Goal: Task Accomplishment & Management: Manage account settings

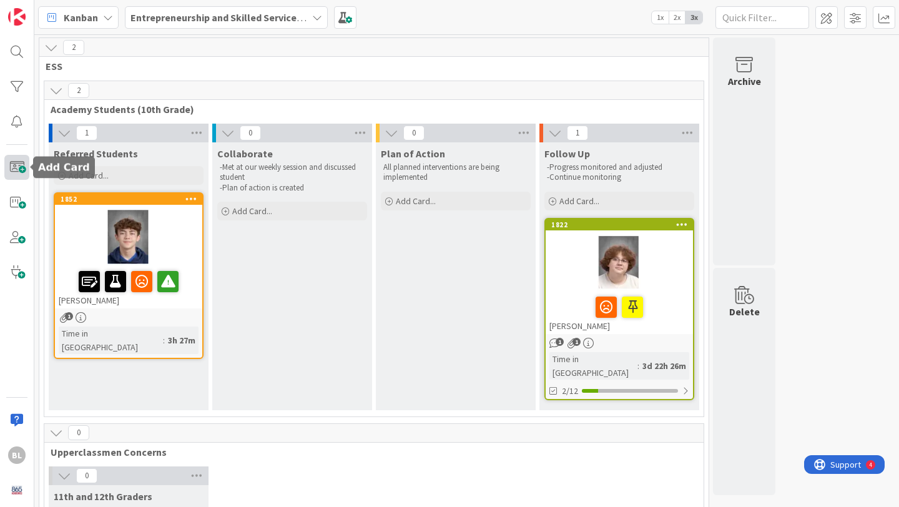
click at [19, 165] on span at bounding box center [16, 167] width 25 height 25
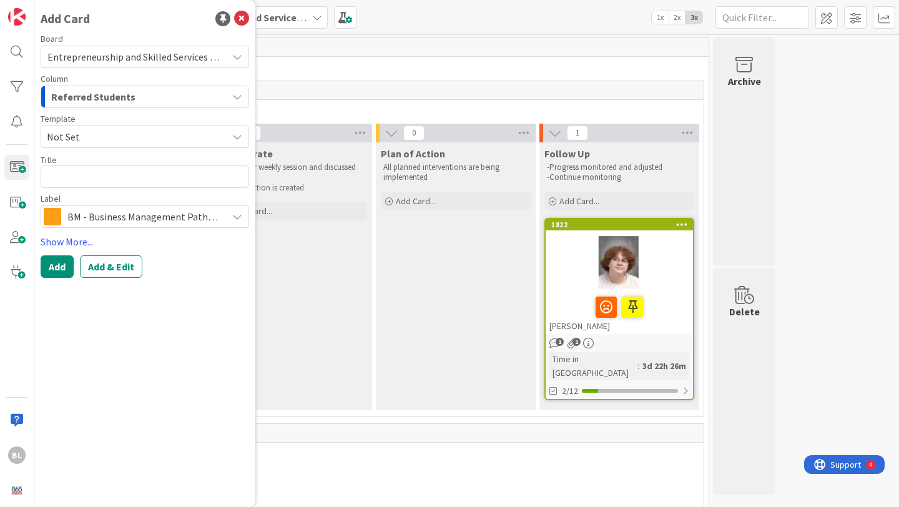
click at [126, 137] on span "Not Set" at bounding box center [132, 137] width 171 height 16
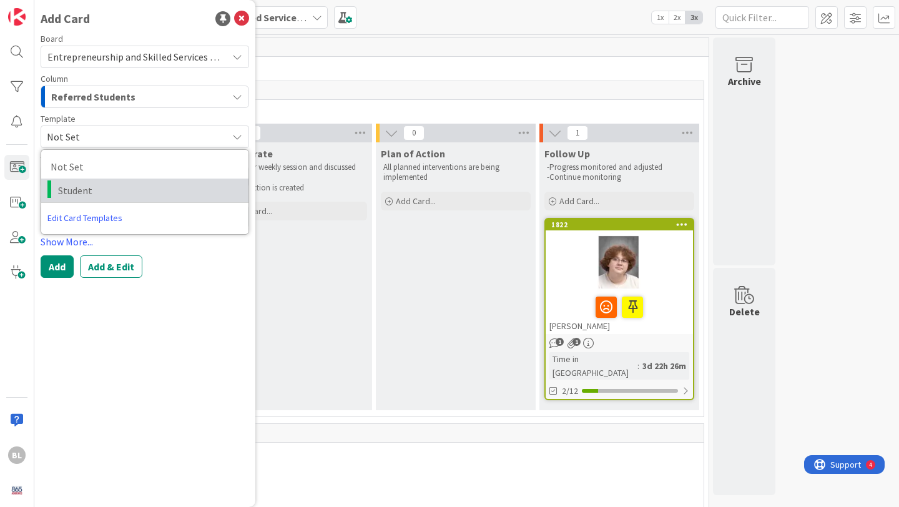
click at [81, 187] on span "Student" at bounding box center [148, 190] width 181 height 16
type textarea "x"
type textarea "Student"
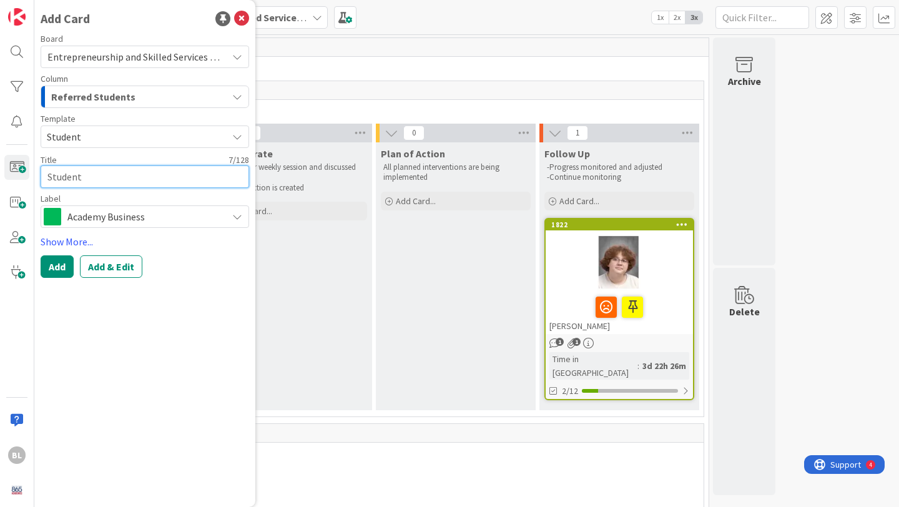
drag, startPoint x: 87, startPoint y: 180, endPoint x: 39, endPoint y: 181, distance: 48.7
click at [39, 181] on div "Add Card Board Entrepreneurship and Skilled Services Interventions - [DATE]-[DA…" at bounding box center [144, 253] width 221 height 507
type textarea "x"
type textarea "Is"
type textarea "x"
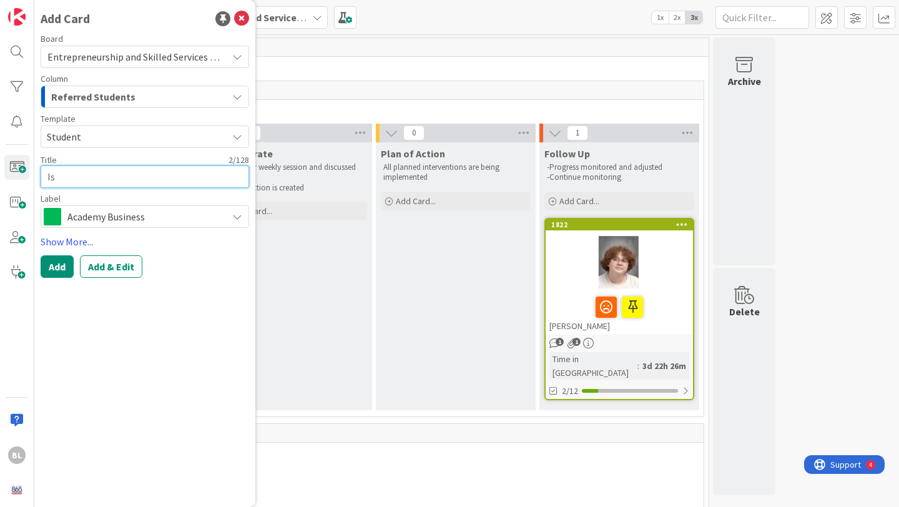
type textarea "Isl"
type textarea "x"
type textarea "Isla"
type textarea "x"
type textarea "Isla"
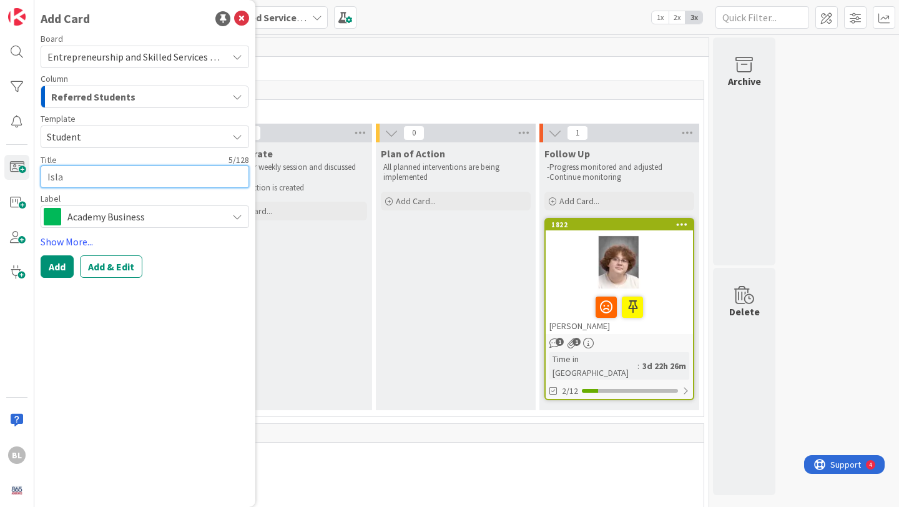
type textarea "x"
type textarea "Isla B"
type textarea "x"
type textarea "Isla Br"
type textarea "x"
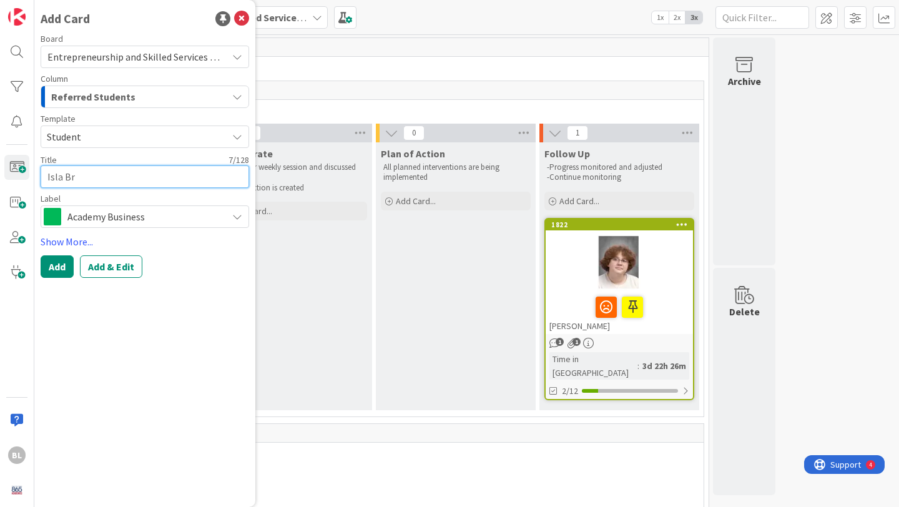
type textarea "Isla Bru"
type textarea "x"
type textarea "Isla Brum"
type textarea "x"
type textarea "Isla [PERSON_NAME]"
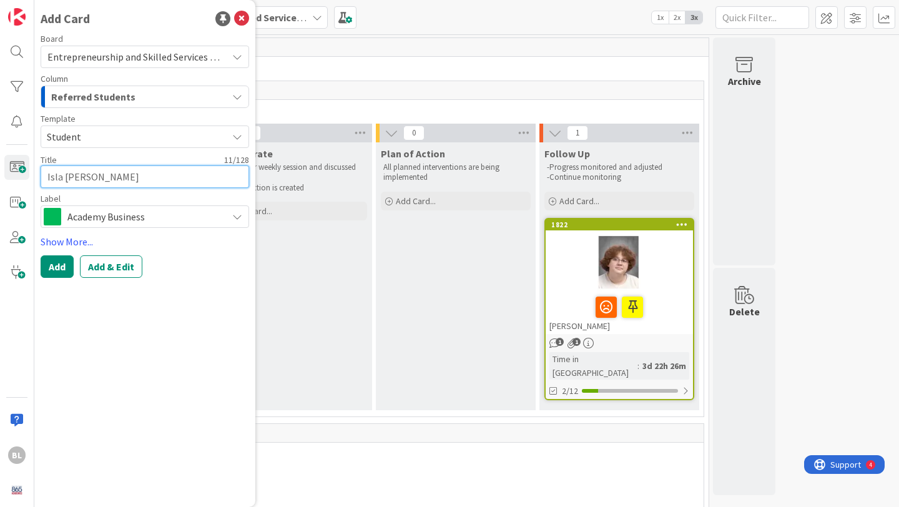
type textarea "x"
type textarea "Isla Brummi"
type textarea "x"
type textarea "[GEOGRAPHIC_DATA]"
type textarea "x"
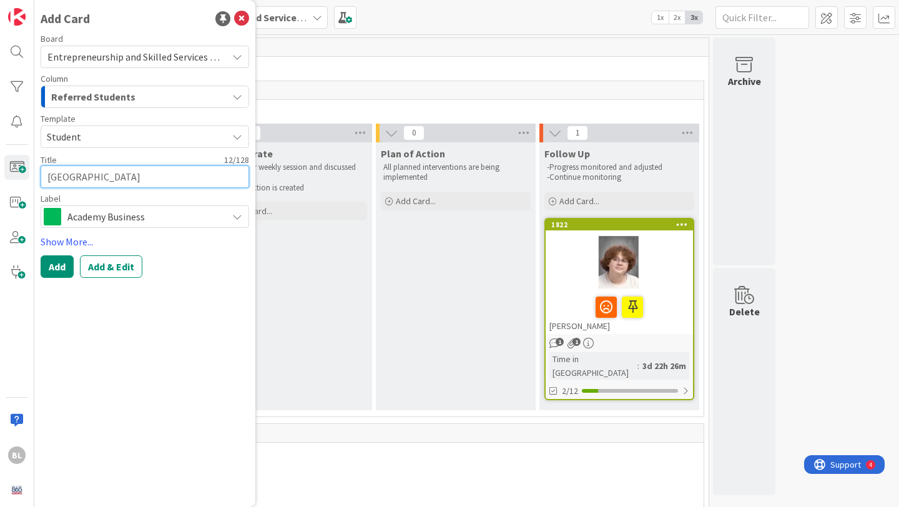
type textarea "Isla Brummi"
type textarea "x"
type textarea "Isla [PERSON_NAME]"
type textarea "x"
type textarea "Isla [PERSON_NAME]"
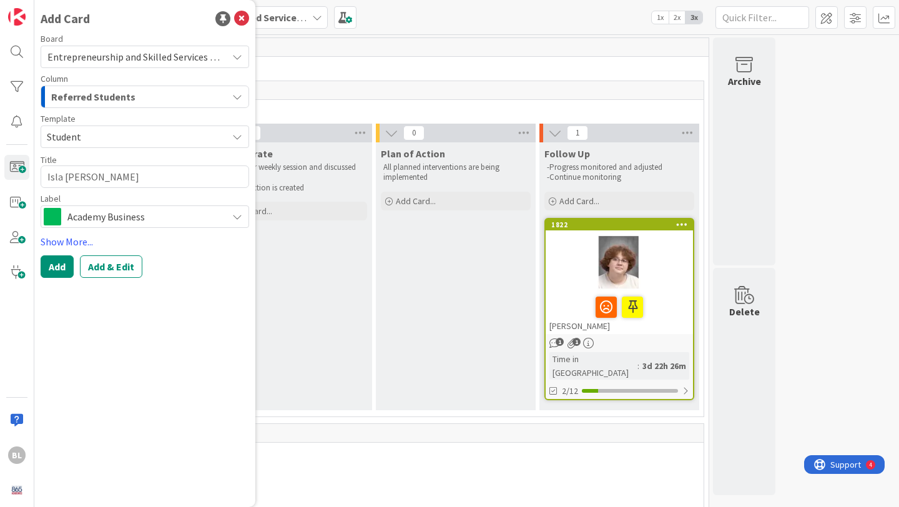
click at [234, 215] on icon at bounding box center [237, 217] width 10 height 10
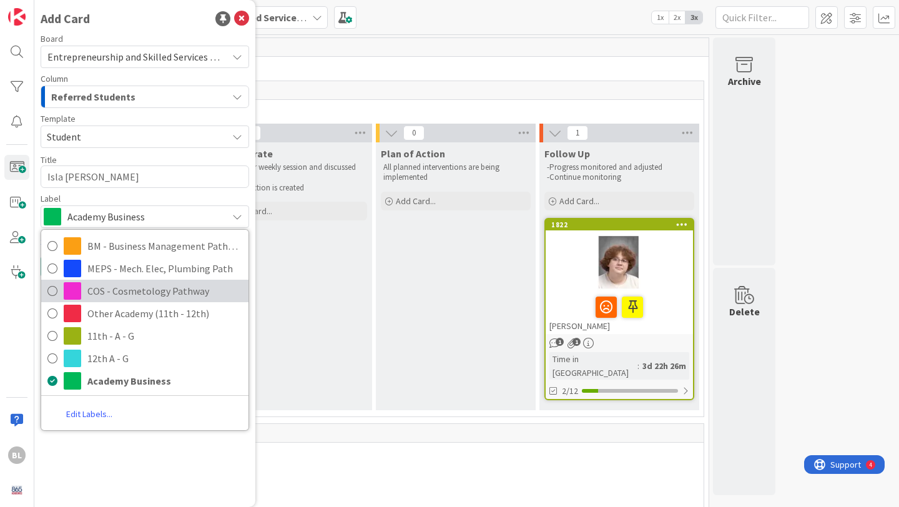
click at [139, 295] on span "COS - Cosmetology Pathway" at bounding box center [164, 291] width 155 height 19
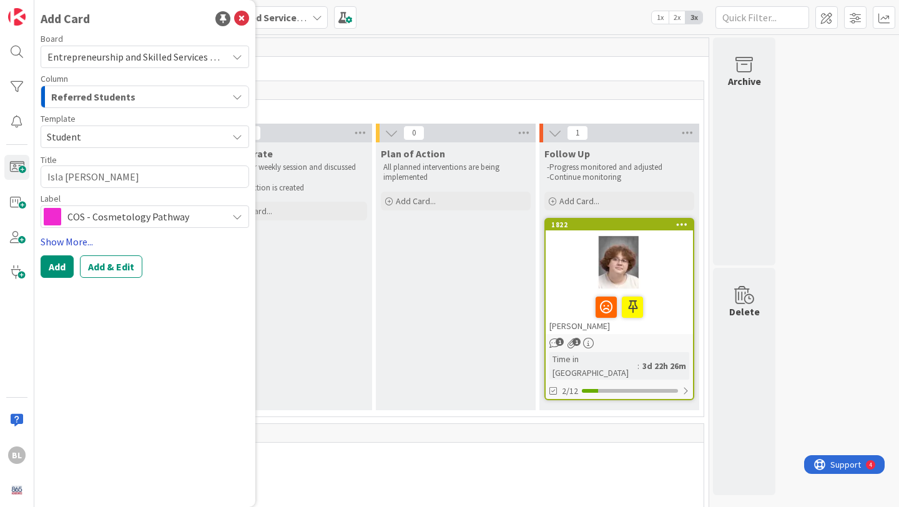
click at [74, 240] on link "Show More..." at bounding box center [145, 241] width 209 height 15
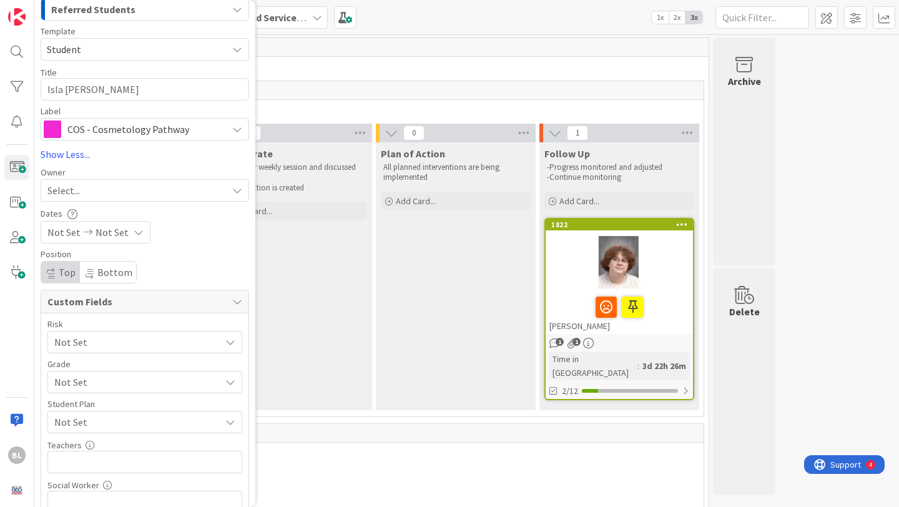
scroll to position [133, 0]
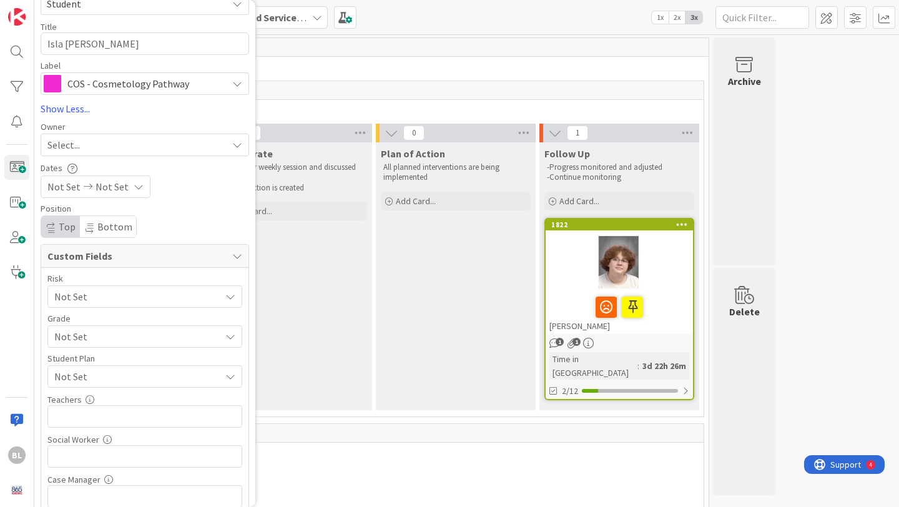
click at [114, 305] on span "Not Set" at bounding box center [134, 296] width 160 height 17
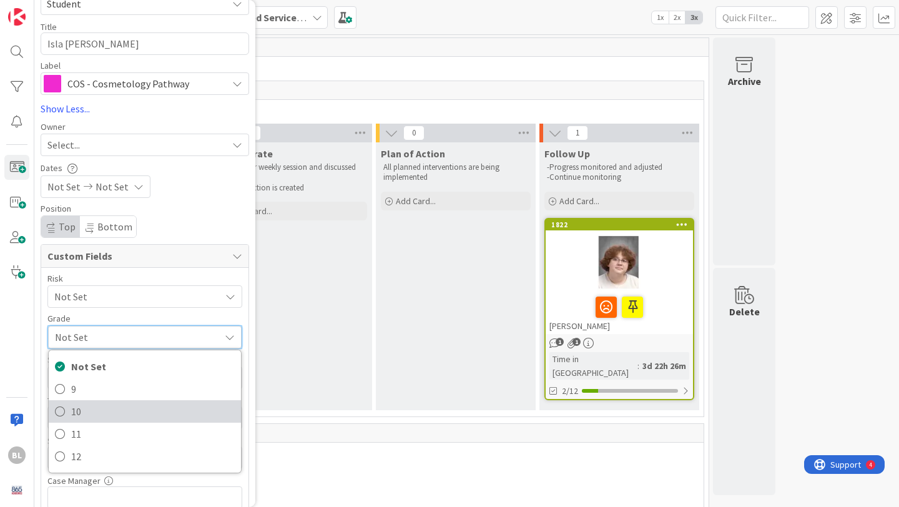
click at [74, 414] on span "10" at bounding box center [153, 411] width 164 height 19
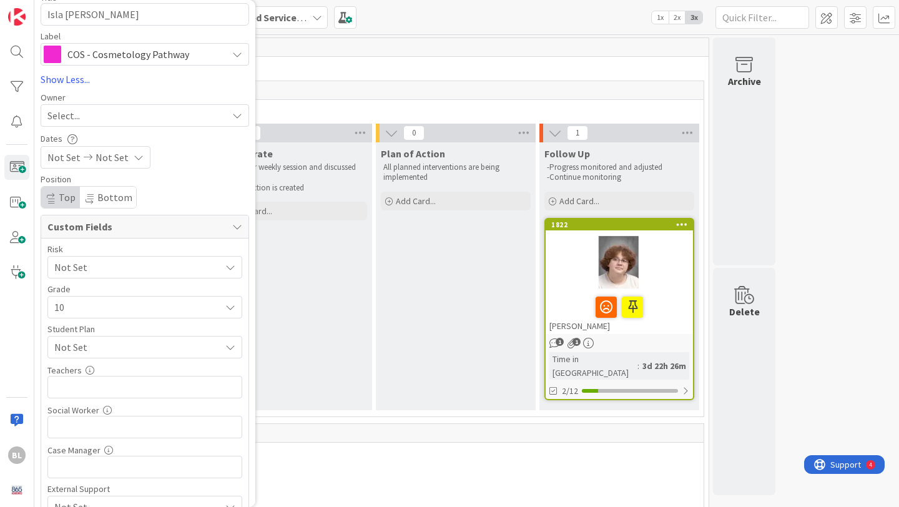
scroll to position [165, 0]
click at [174, 344] on span "Not Set" at bounding box center [137, 344] width 166 height 15
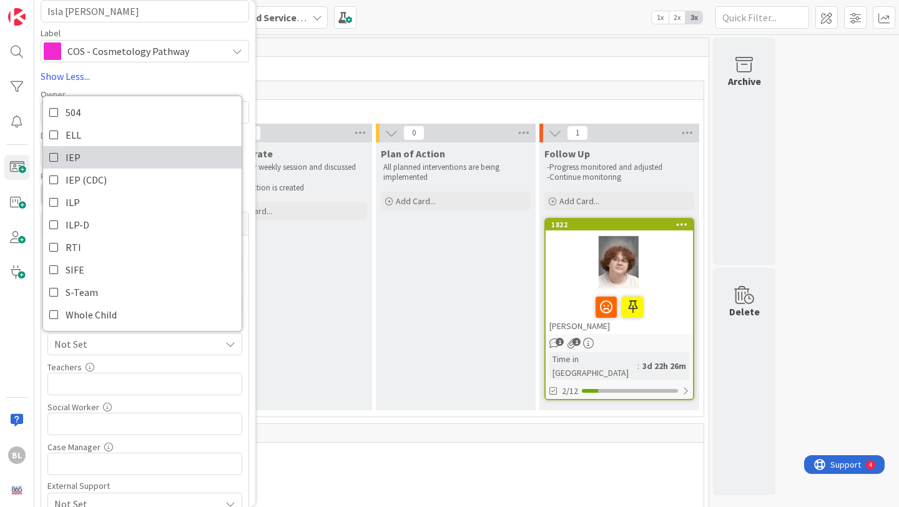
click at [54, 159] on icon at bounding box center [54, 157] width 10 height 19
type textarea "x"
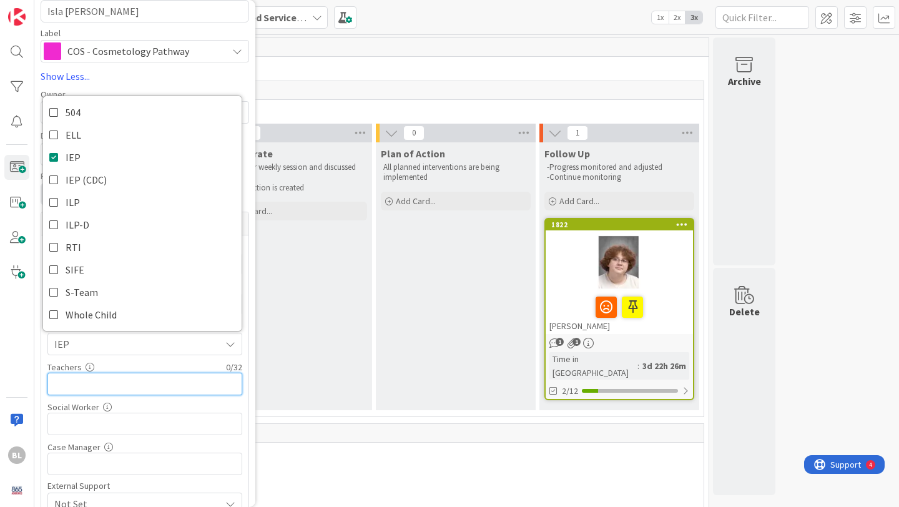
click at [72, 383] on input "text" at bounding box center [144, 384] width 195 height 22
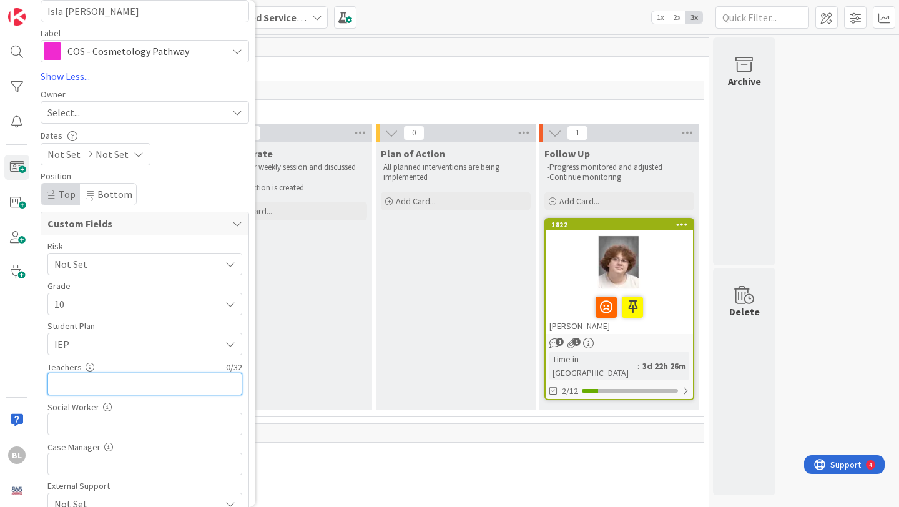
type input "B"
type textarea "x"
type input "Bu"
type textarea "x"
type input "[PERSON_NAME]"
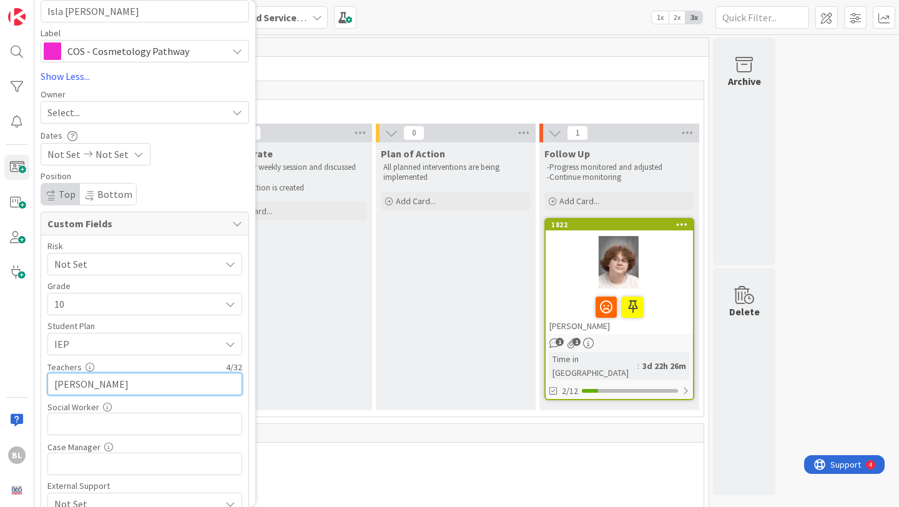
type textarea "x"
type input "Baumg"
type textarea "x"
type input "[PERSON_NAME],"
type textarea "x"
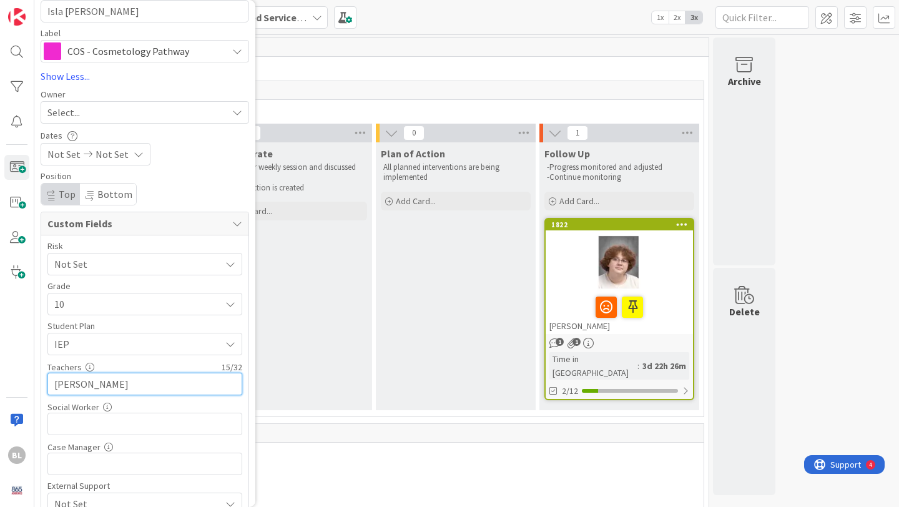
type input "[PERSON_NAME],Poll"
type textarea "x"
type input "[PERSON_NAME],Polston, La"
type textarea "x"
type input "[PERSON_NAME],[PERSON_NAME], [GEOGRAPHIC_DATA],"
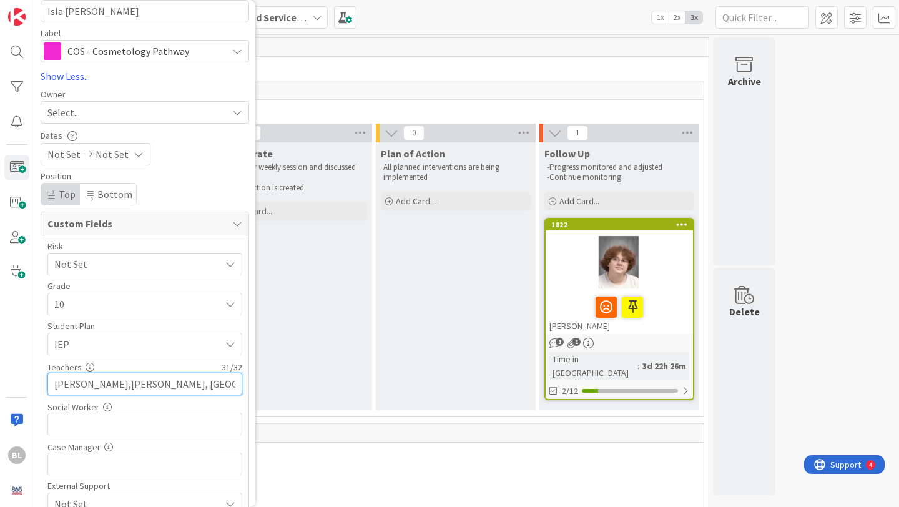
type textarea "x"
type input "[PERSON_NAME],[PERSON_NAME], [GEOGRAPHIC_DATA], L"
type textarea "x"
type input "[PERSON_NAME],Polston, La"
type textarea "x"
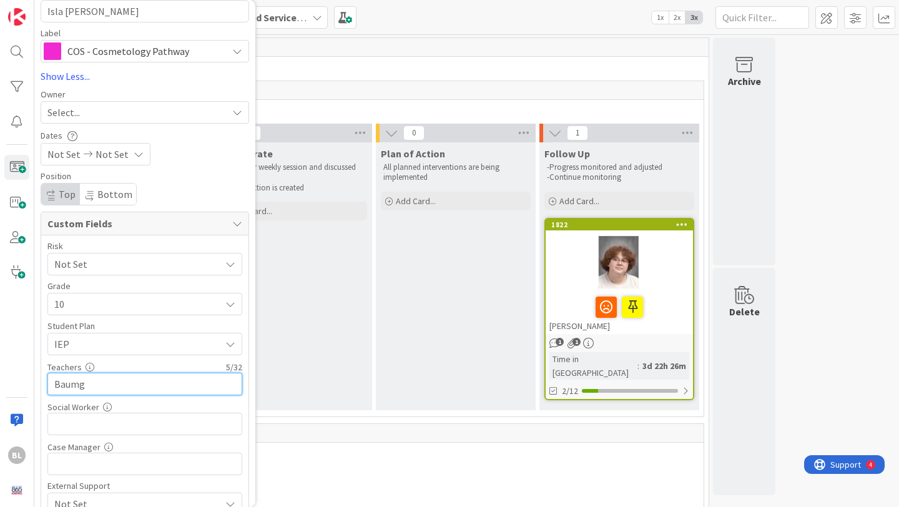
type input "[PERSON_NAME]"
type textarea "x"
type input "[PERSON_NAME].,"
type textarea "x"
type input "[PERSON_NAME].,[GEOGRAPHIC_DATA]"
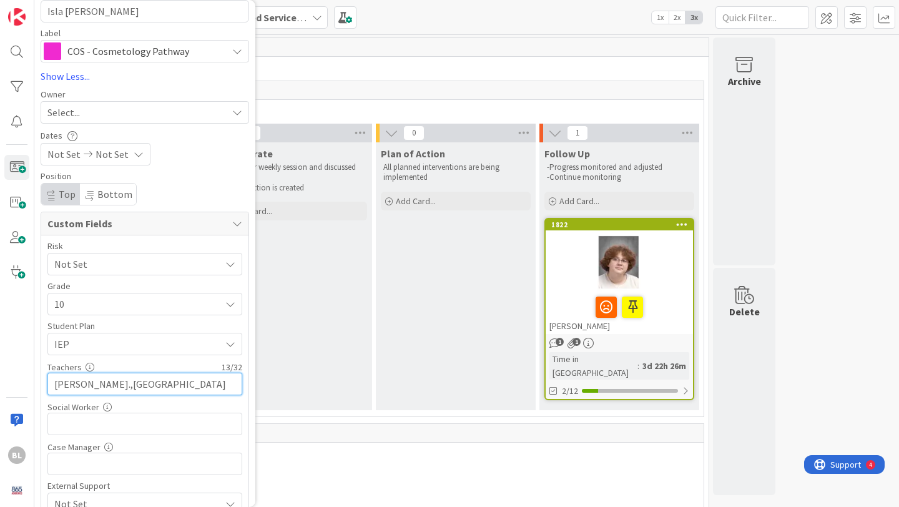
type textarea "x"
type input "[PERSON_NAME].,[PERSON_NAME],"
type textarea "x"
type input "[PERSON_NAME].,[PERSON_NAME],[PERSON_NAME], [PERSON_NAME]"
type textarea "x"
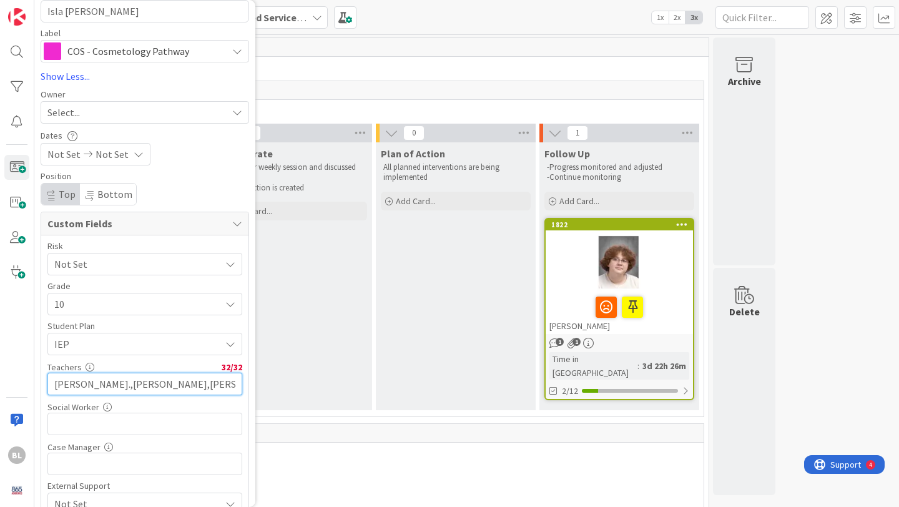
scroll to position [219, 0]
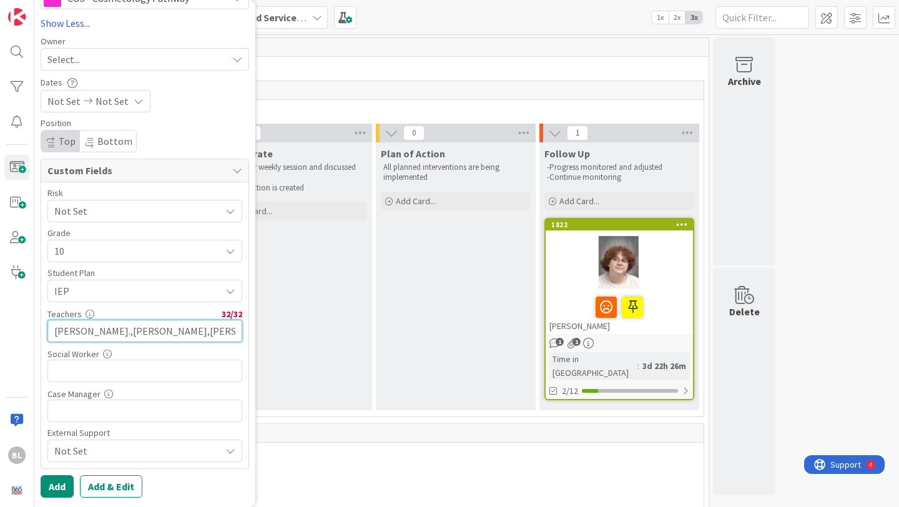
type input "[PERSON_NAME].,[PERSON_NAME],[PERSON_NAME], [PERSON_NAME]"
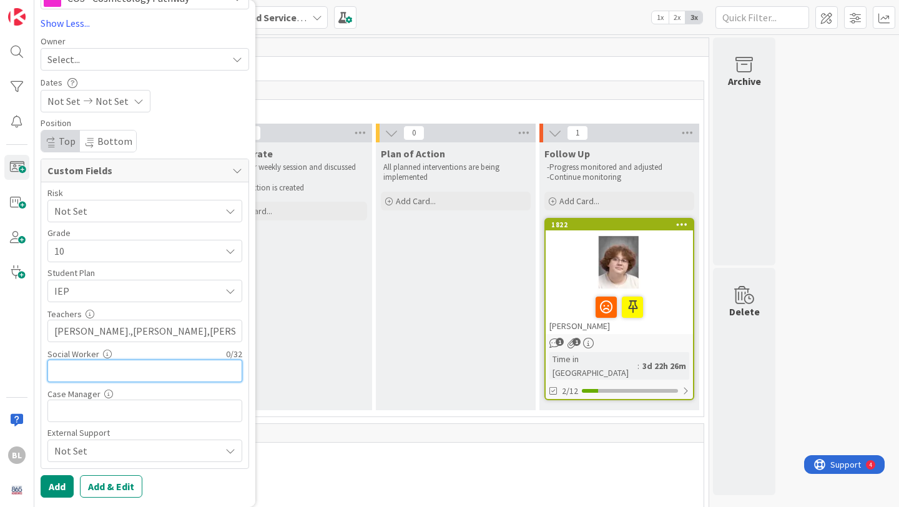
click at [71, 370] on input "text" at bounding box center [144, 371] width 195 height 22
type input "Stewar"
type textarea "x"
type input "[PERSON_NAME]"
type textarea "x"
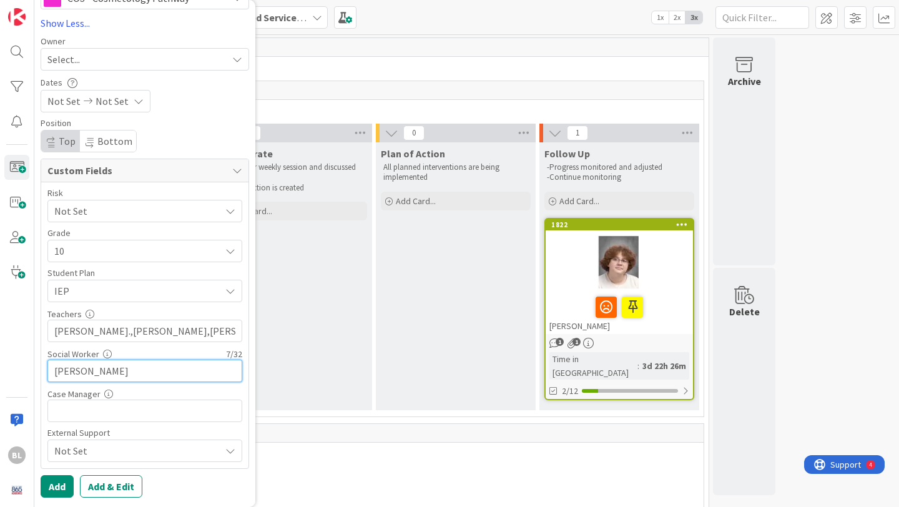
type input "[PERSON_NAME]"
click at [163, 450] on span "Not Set" at bounding box center [137, 450] width 166 height 15
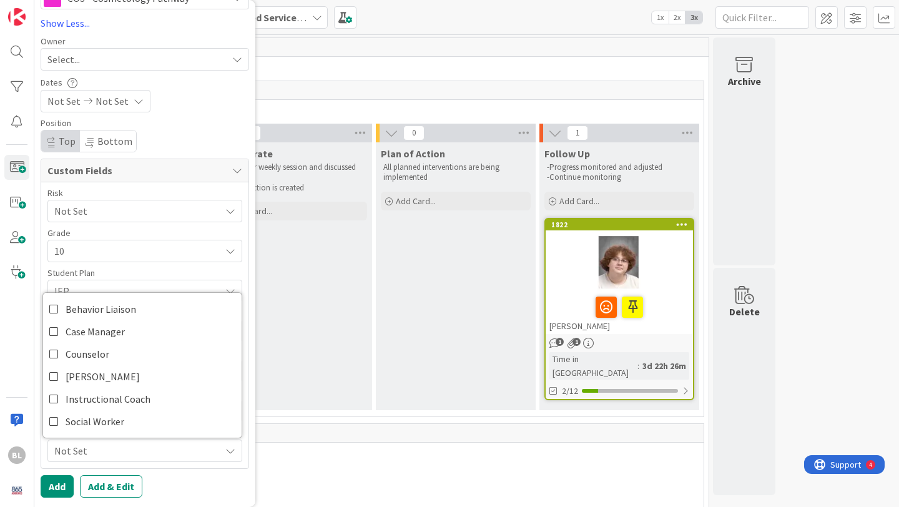
click at [163, 450] on span "Not Set" at bounding box center [137, 450] width 166 height 15
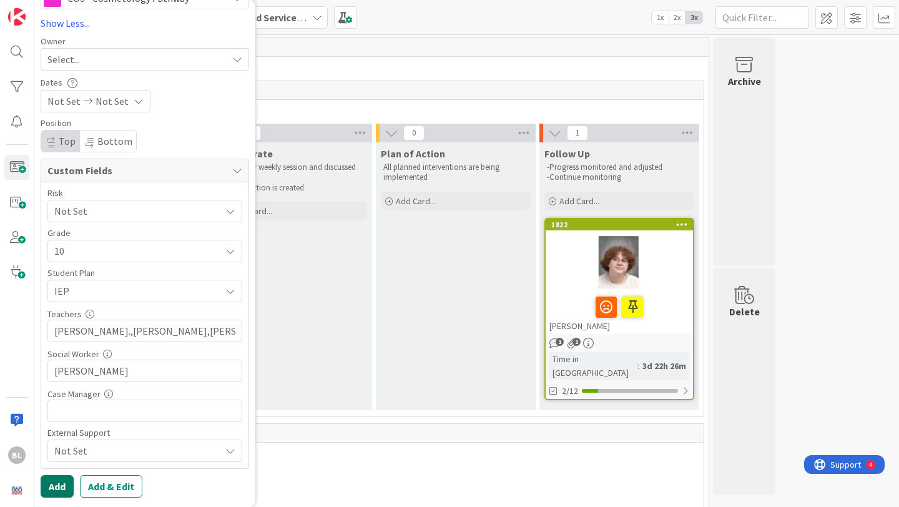
click at [56, 483] on button "Add" at bounding box center [57, 486] width 33 height 22
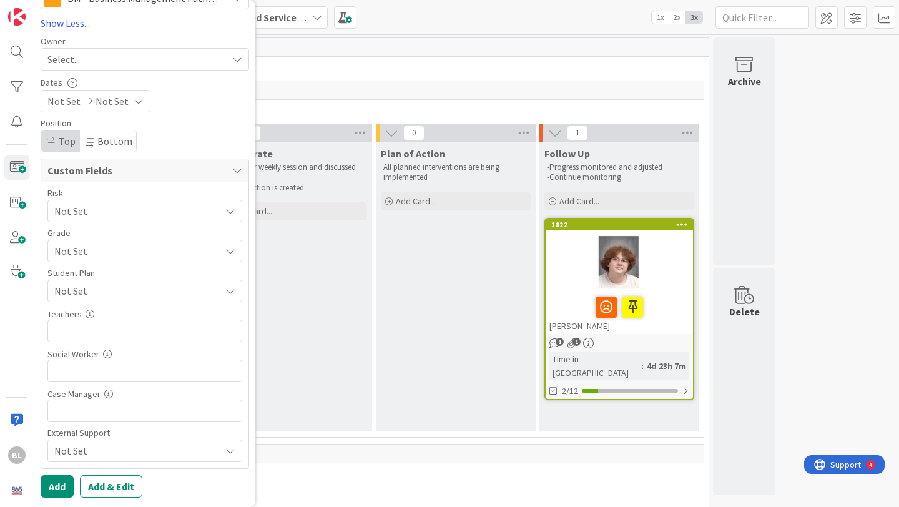
scroll to position [0, 0]
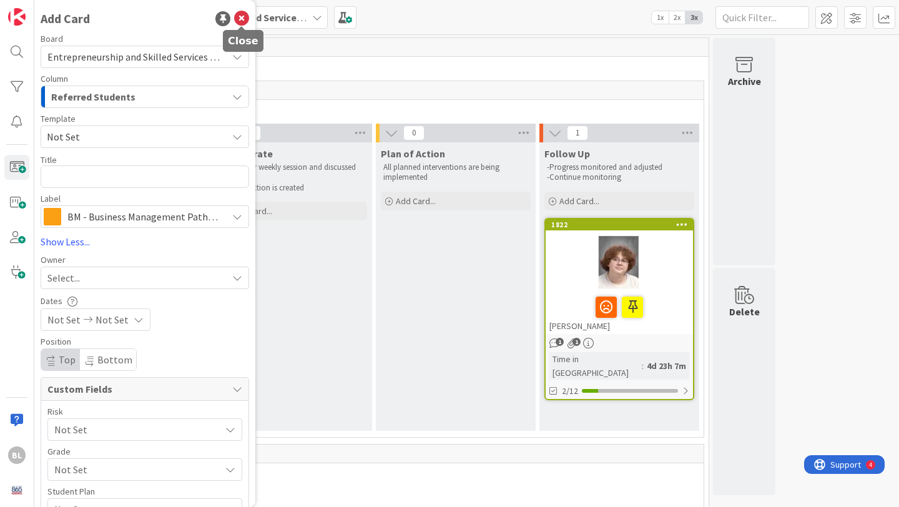
click at [242, 17] on icon at bounding box center [241, 18] width 15 height 15
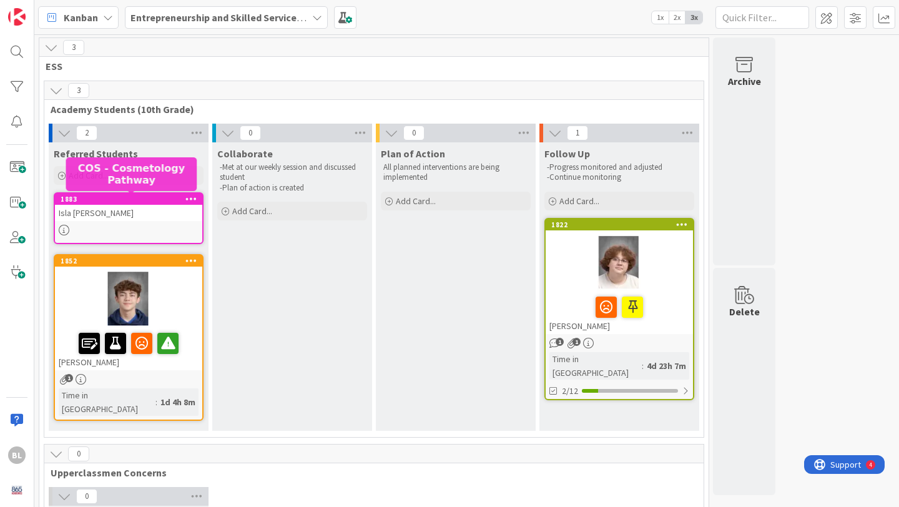
click at [141, 200] on div "1883" at bounding box center [132, 199] width 142 height 9
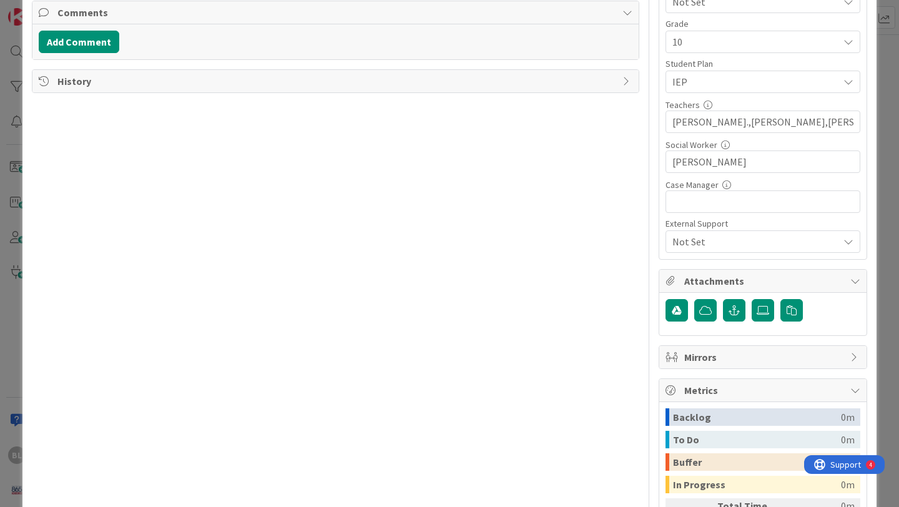
scroll to position [328, 0]
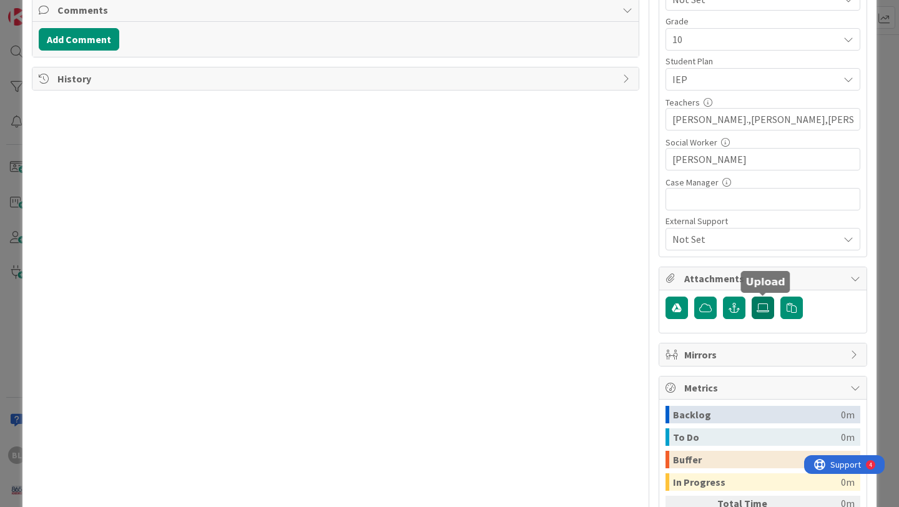
click at [768, 308] on icon at bounding box center [763, 308] width 12 height 10
click at [752, 297] on input "file" at bounding box center [752, 297] width 0 height 0
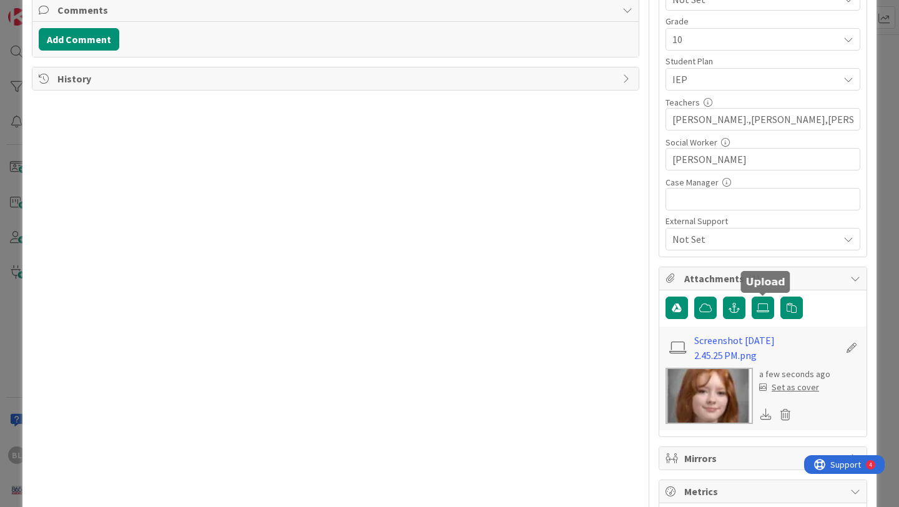
click at [791, 387] on div "Set as cover" at bounding box center [789, 387] width 60 height 13
click at [788, 388] on div "Set as cover" at bounding box center [789, 387] width 60 height 13
click at [788, 386] on div "Set as cover" at bounding box center [789, 387] width 60 height 13
click at [808, 386] on div "Set as cover" at bounding box center [789, 387] width 60 height 13
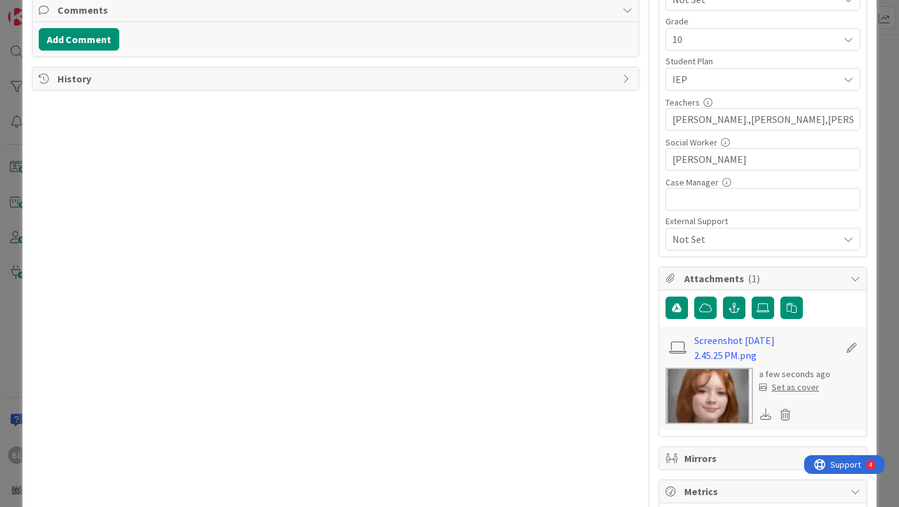
scroll to position [0, 0]
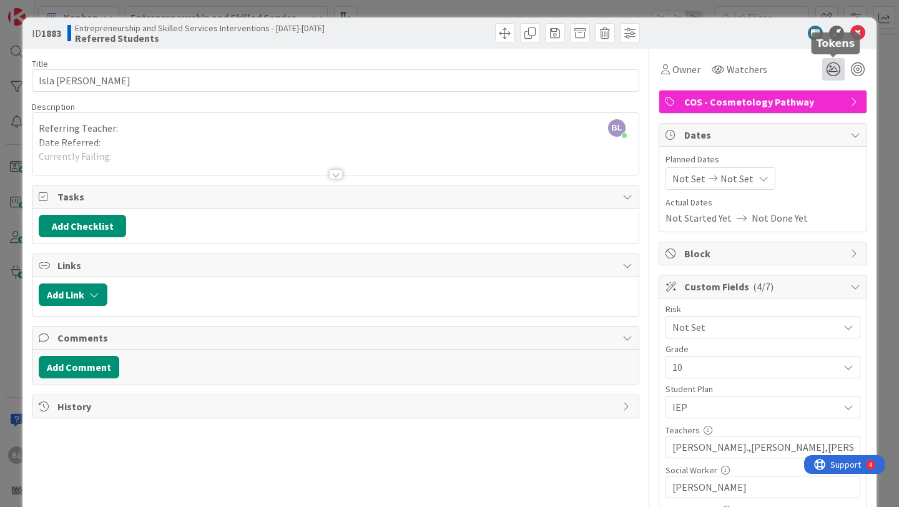
click at [832, 69] on icon at bounding box center [833, 69] width 22 height 22
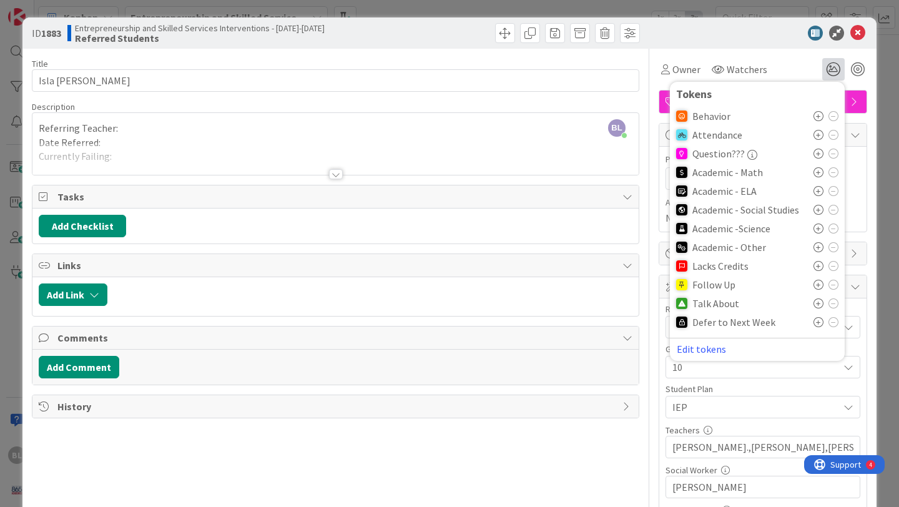
click at [817, 172] on icon at bounding box center [819, 172] width 10 height 10
click at [818, 193] on icon at bounding box center [819, 195] width 10 height 10
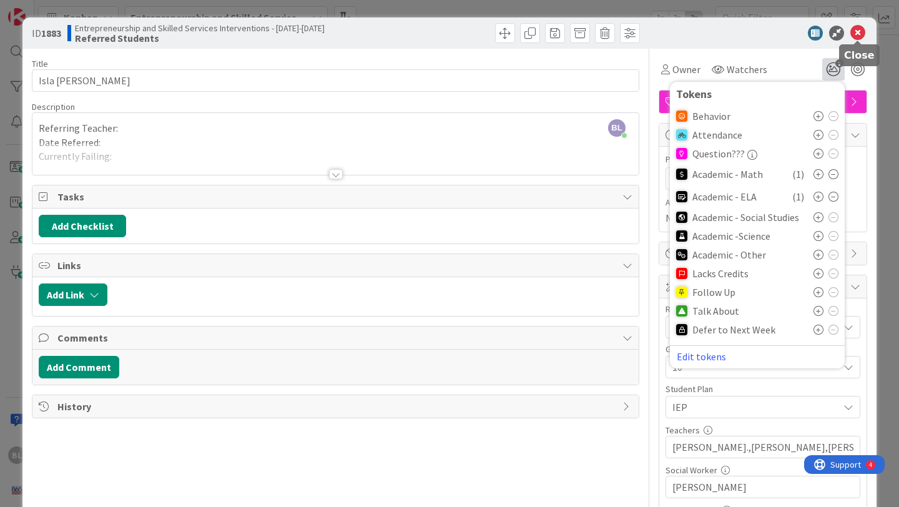
click at [860, 31] on icon at bounding box center [858, 33] width 15 height 15
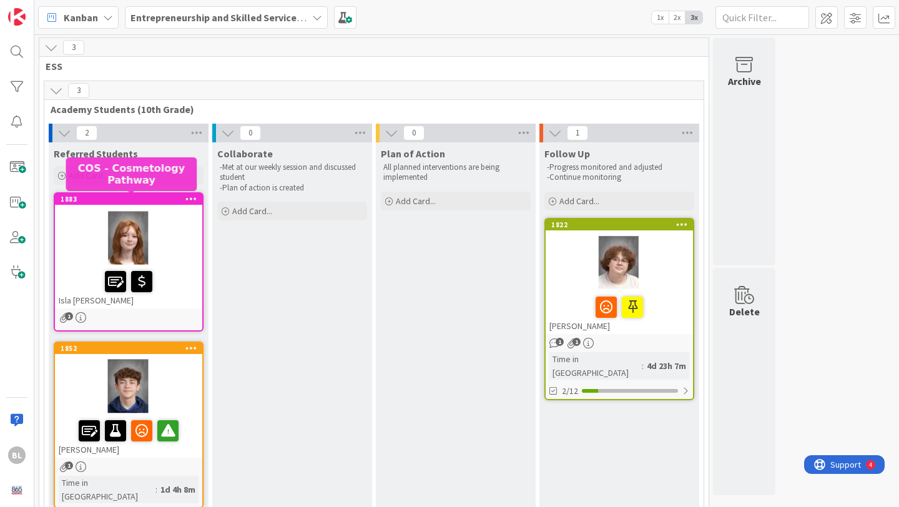
click at [151, 197] on div "1883" at bounding box center [132, 199] width 142 height 9
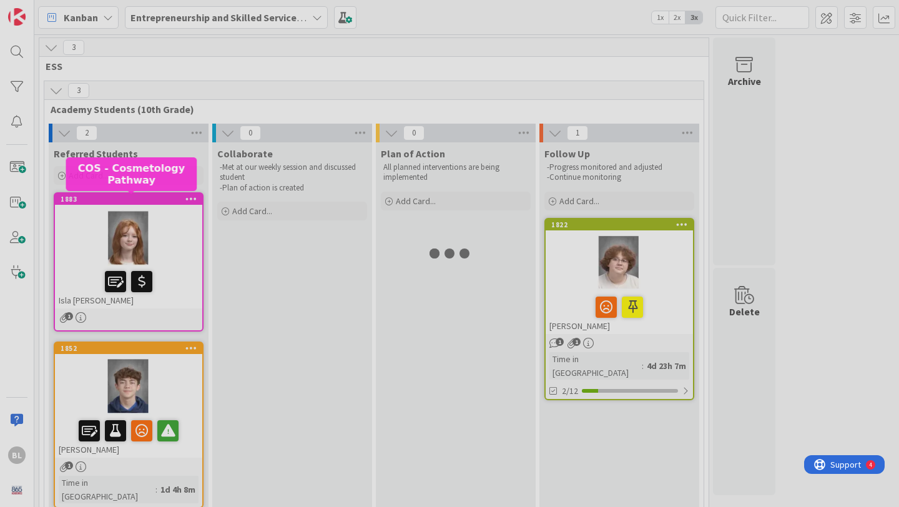
click at [151, 197] on div at bounding box center [449, 253] width 899 height 507
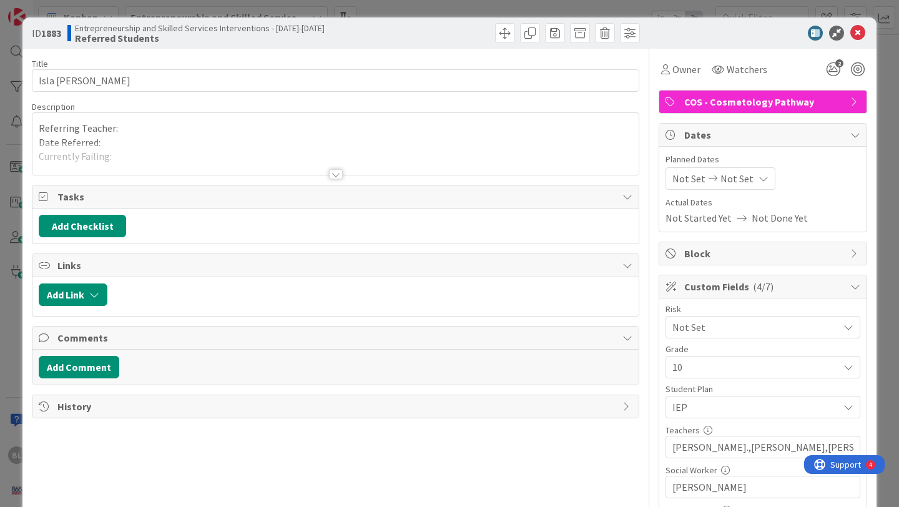
click at [334, 172] on div at bounding box center [336, 174] width 14 height 10
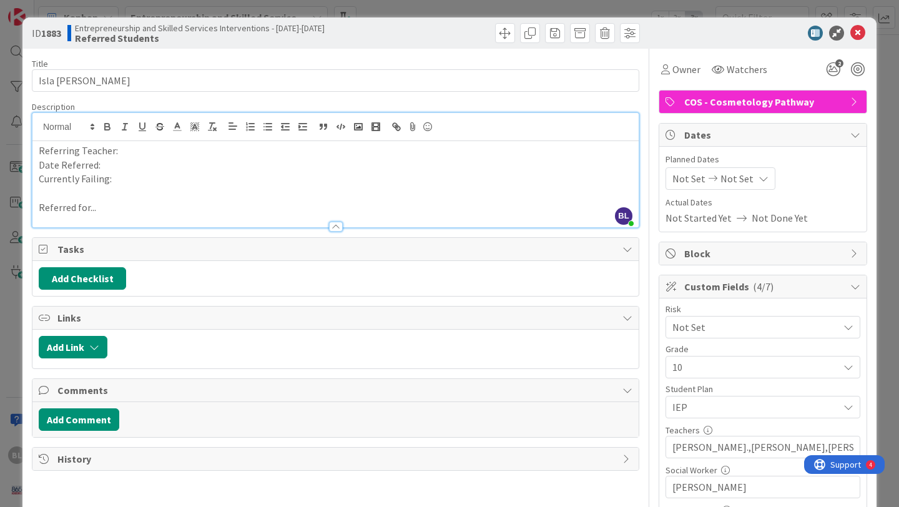
click at [122, 151] on p "Referring Teacher:" at bounding box center [336, 151] width 594 height 14
click at [110, 165] on p "Date Referred:" at bounding box center [336, 165] width 594 height 14
click at [116, 180] on p "Currently Failing:" at bounding box center [336, 179] width 594 height 14
click at [102, 209] on p "Referred for..." at bounding box center [336, 207] width 594 height 14
click at [107, 210] on p "Referred for..." at bounding box center [336, 207] width 594 height 14
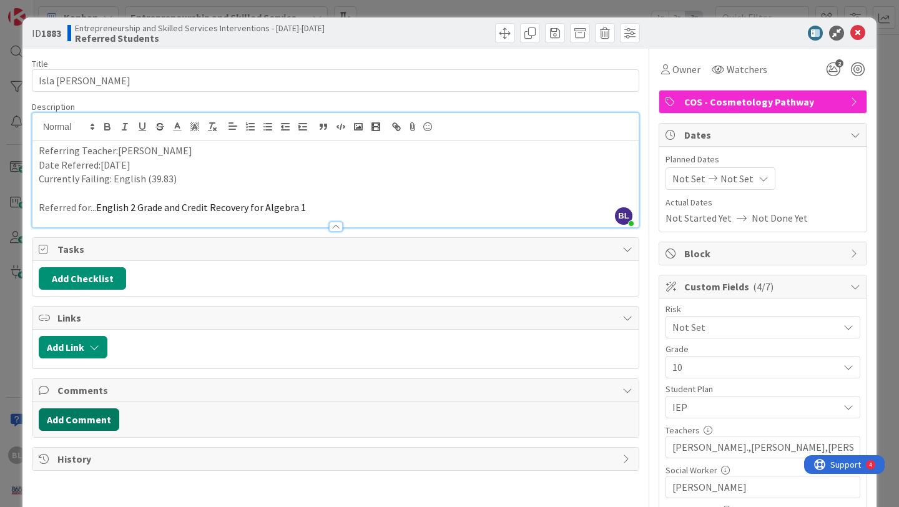
click at [86, 420] on button "Add Comment" at bounding box center [79, 419] width 81 height 22
click at [61, 465] on p at bounding box center [335, 460] width 583 height 14
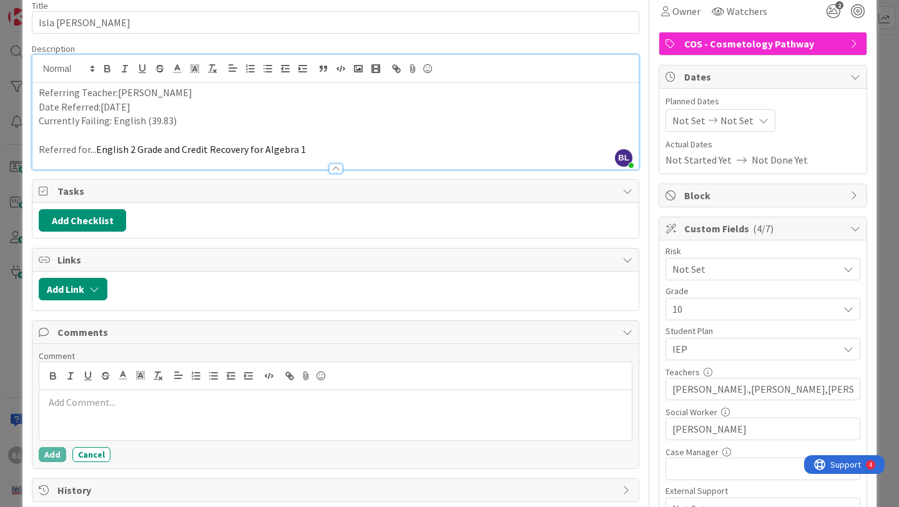
scroll to position [52, 0]
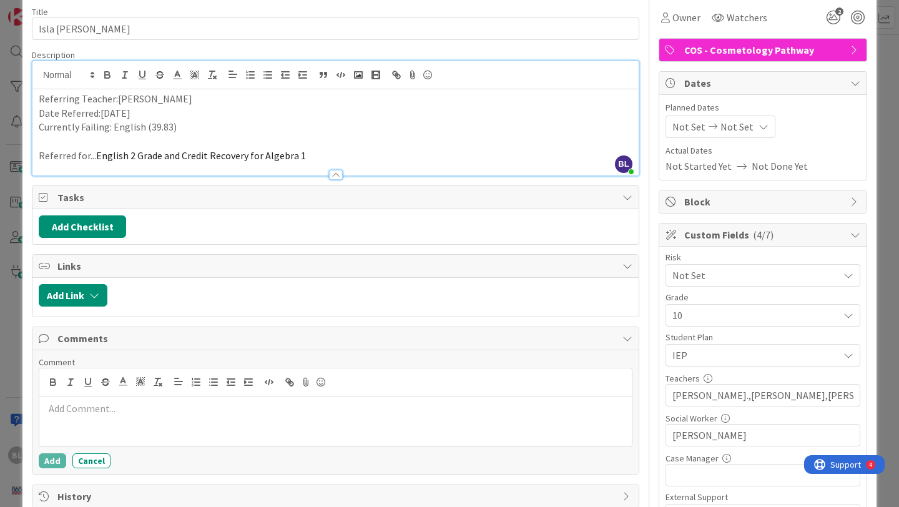
click at [305, 157] on p "Referred for... English 2 Grade and Credit Recovery for Algebra 1" at bounding box center [336, 156] width 594 height 14
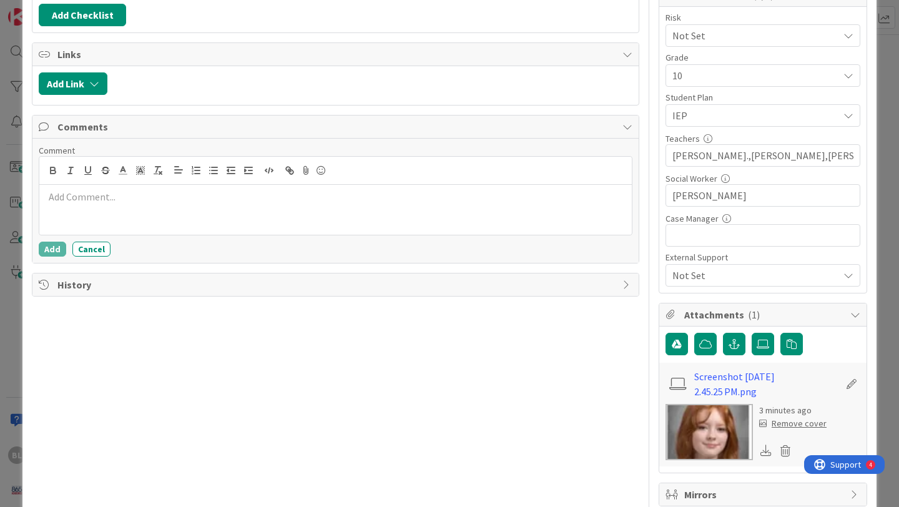
scroll to position [0, 0]
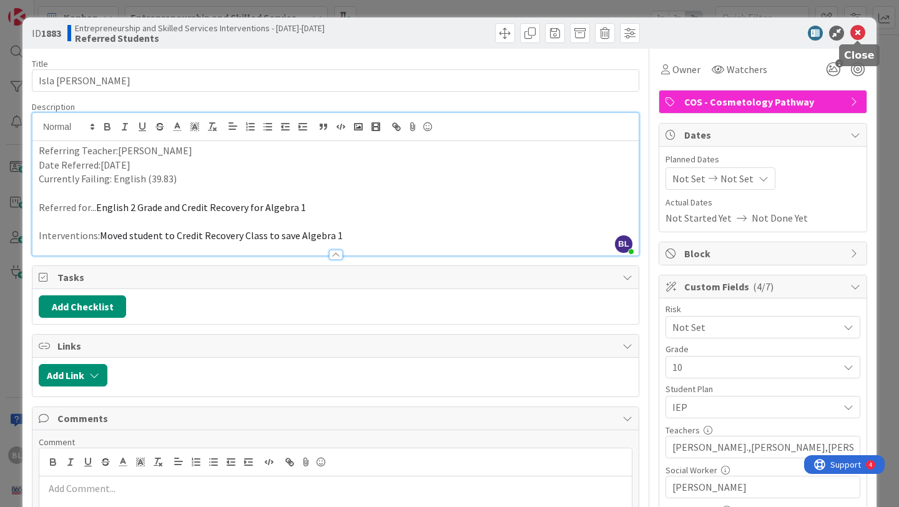
click at [861, 33] on icon at bounding box center [858, 33] width 15 height 15
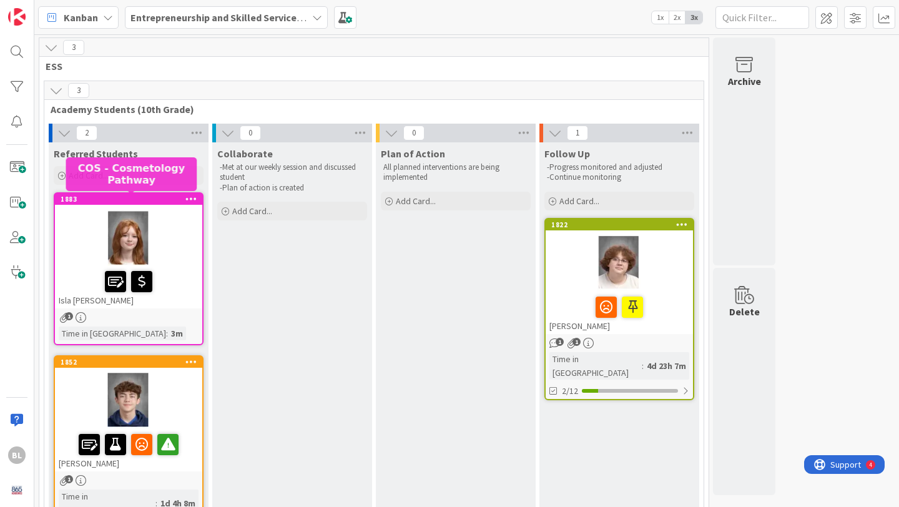
click at [167, 202] on div "1883" at bounding box center [132, 199] width 142 height 9
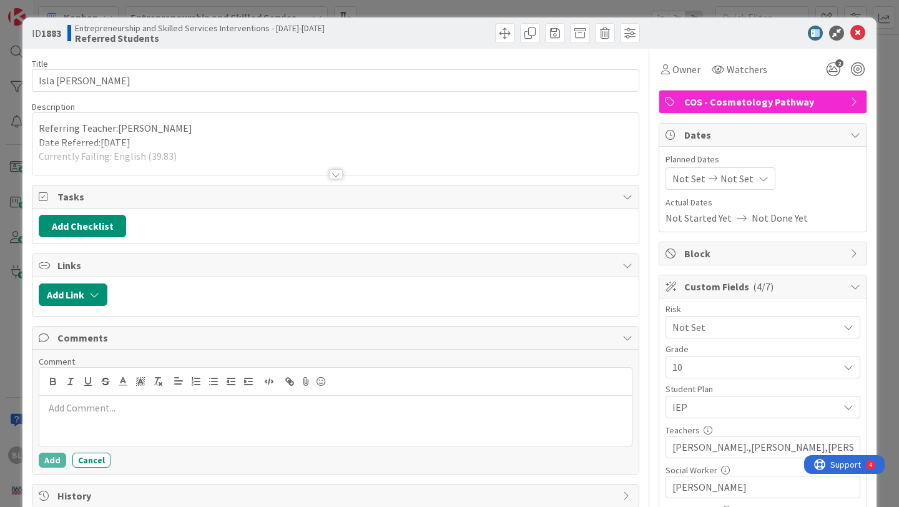
click at [167, 202] on span "Tasks" at bounding box center [336, 196] width 559 height 15
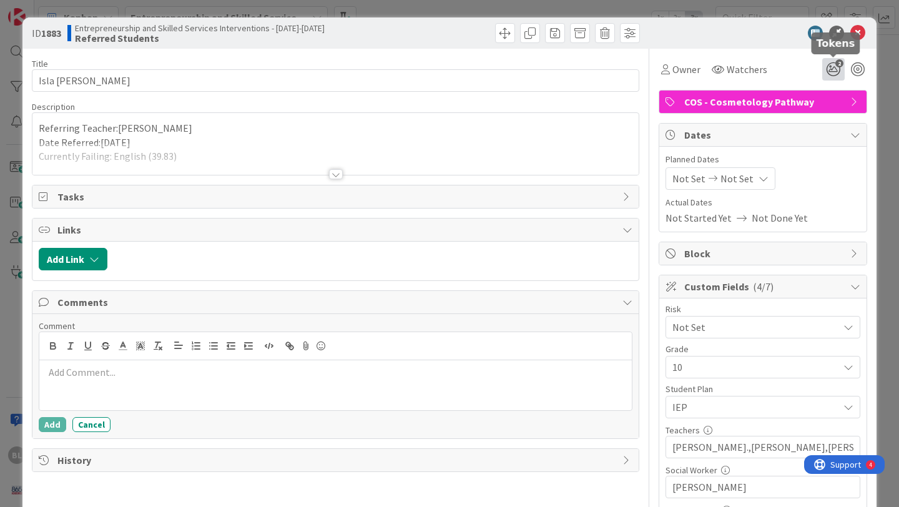
click at [838, 68] on icon "2" at bounding box center [833, 69] width 22 height 22
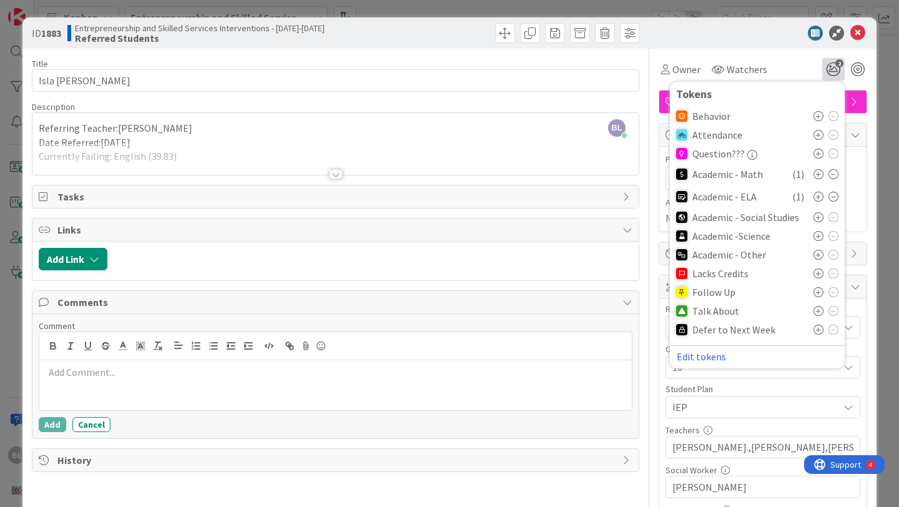
click at [818, 311] on icon at bounding box center [819, 311] width 10 height 10
click at [858, 29] on icon at bounding box center [858, 33] width 15 height 15
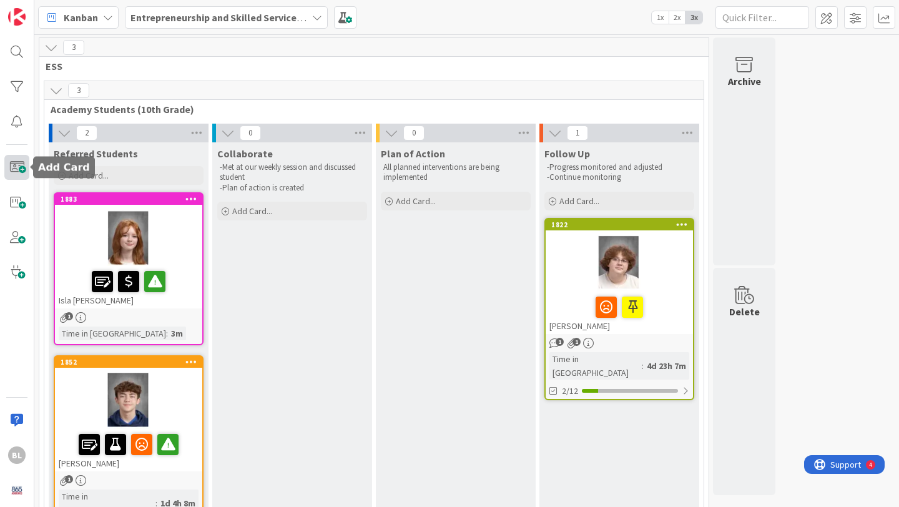
click at [16, 167] on span at bounding box center [16, 167] width 25 height 25
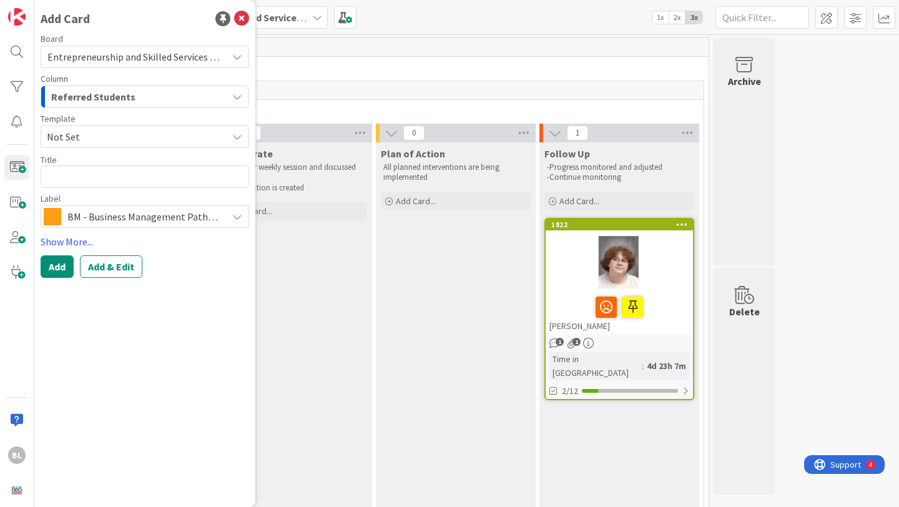
click at [97, 135] on span "Not Set" at bounding box center [132, 137] width 171 height 16
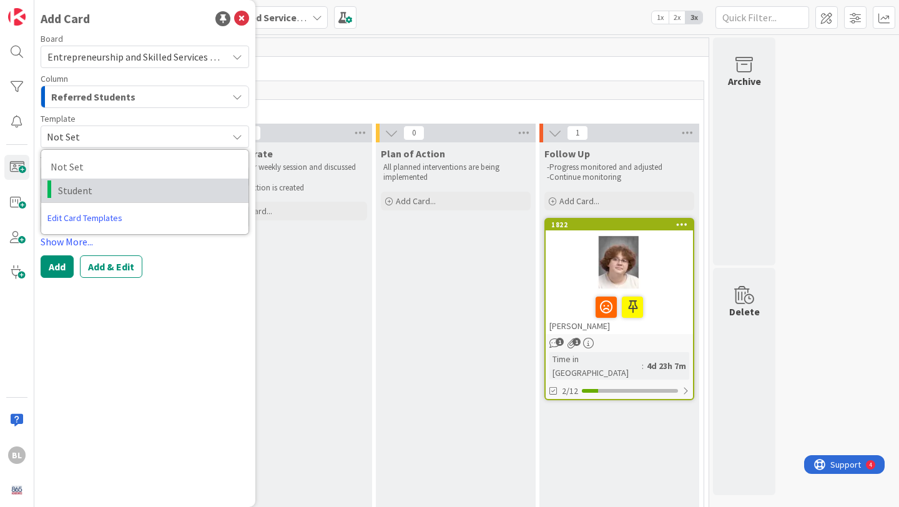
click at [77, 190] on span "Student" at bounding box center [148, 190] width 181 height 16
type textarea "x"
type textarea "Student"
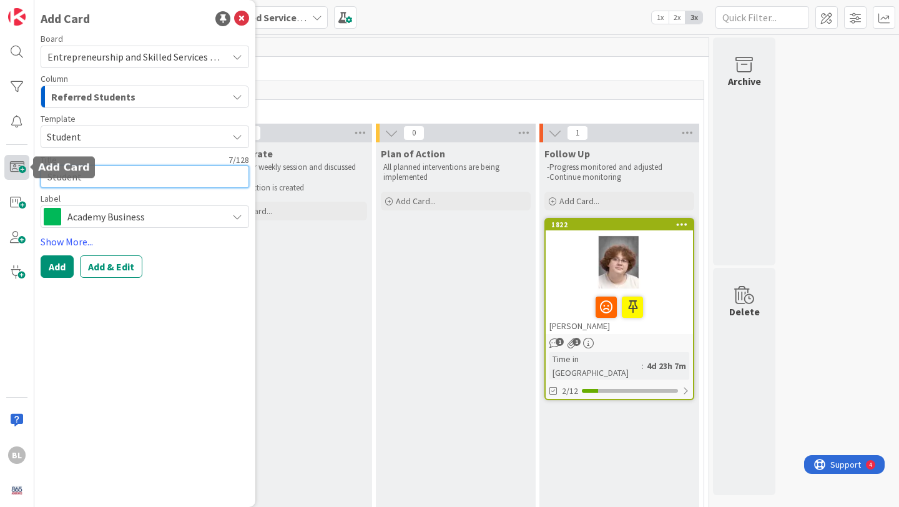
drag, startPoint x: 84, startPoint y: 178, endPoint x: 26, endPoint y: 176, distance: 58.1
click at [26, 176] on div "BL Add Card Board Entrepreneurship and Skilled Services Interventions - [DATE]-…" at bounding box center [17, 253] width 34 height 507
type textarea "x"
type textarea "A"
type textarea "x"
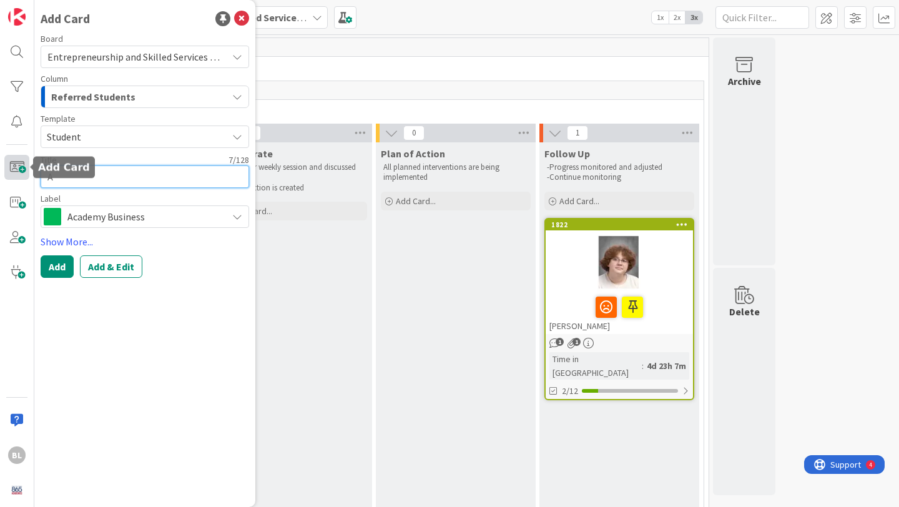
type textarea "Ad"
type textarea "x"
type textarea "Add"
type textarea "x"
type textarea "Addis"
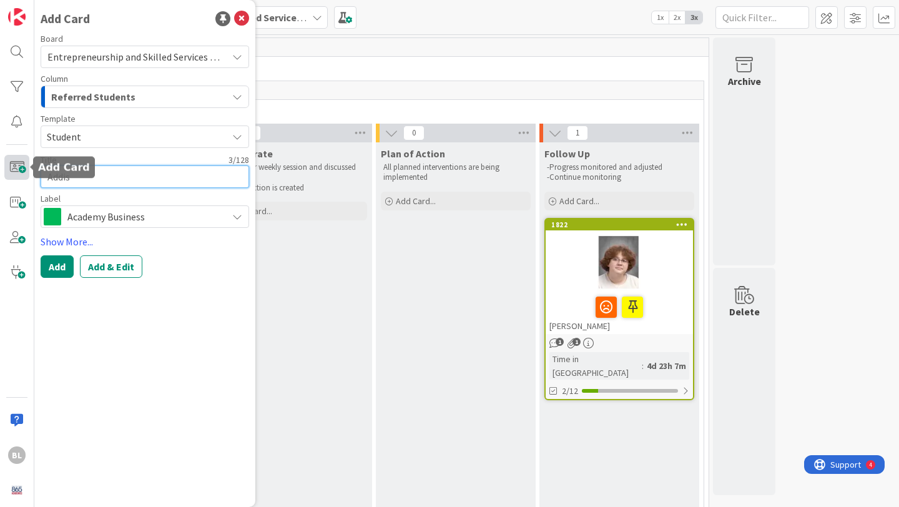
type textarea "x"
type textarea "Addiso"
type textarea "x"
type textarea "[PERSON_NAME]"
type textarea "x"
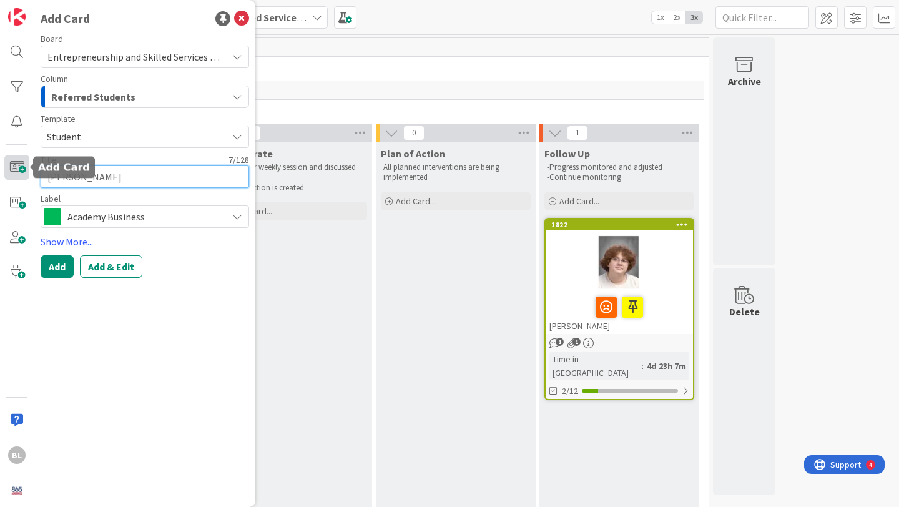
type textarea "[PERSON_NAME]"
type textarea "x"
type textarea "Addison ""
type textarea "x"
type textarea "Addison "C"
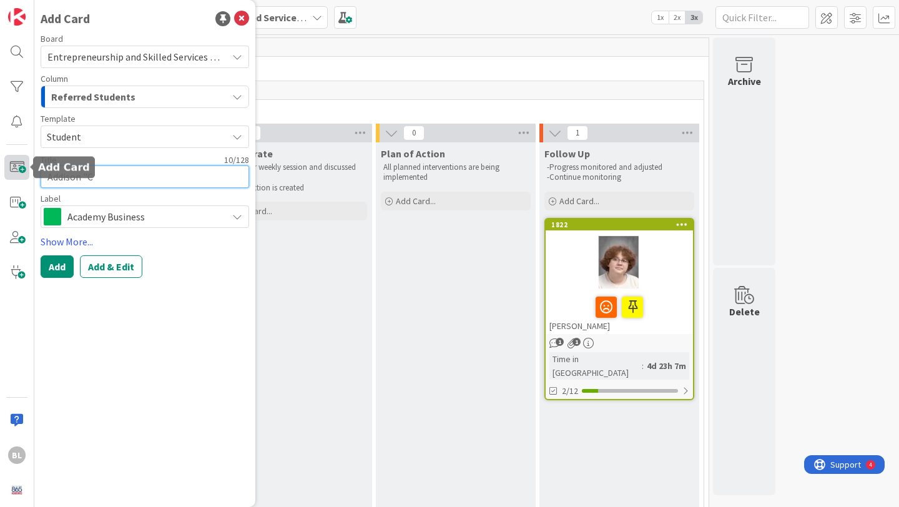
type textarea "x"
type textarea "Addison "Co"
type textarea "x"
type textarea "Addison "Cod"
type textarea "x"
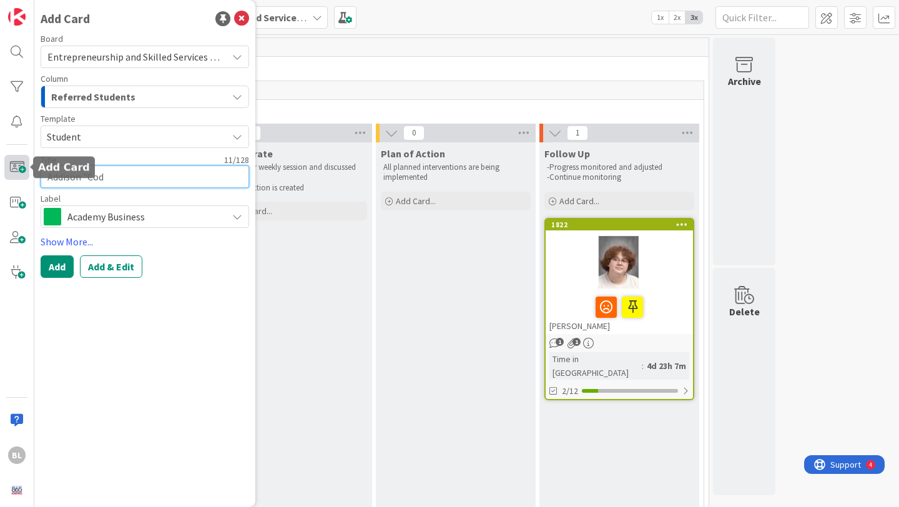
type textarea "Addison "[PERSON_NAME]"
type textarea "x"
type textarea "[PERSON_NAME] "[PERSON_NAME]""
type textarea "x"
type textarea "[PERSON_NAME] "[PERSON_NAME]""
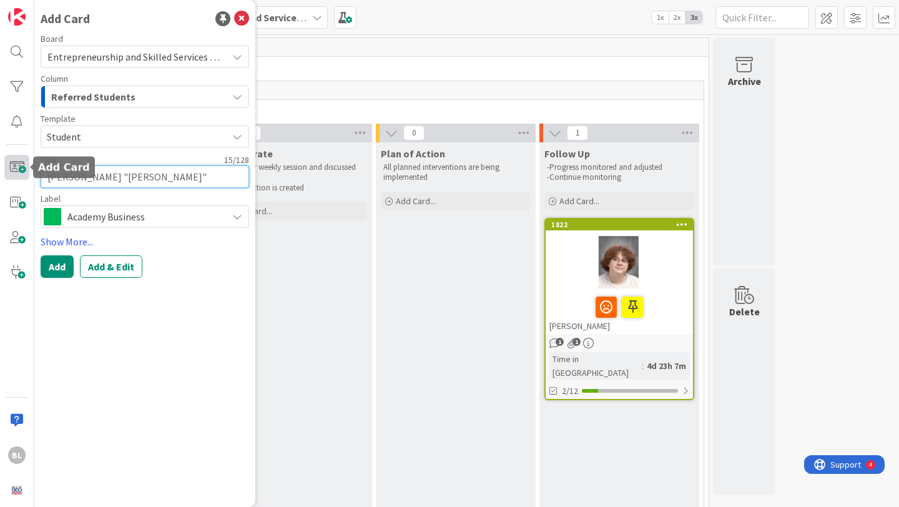
type textarea "x"
type textarea "Addison "Cody" G"
type textarea "x"
type textarea "Addison "[PERSON_NAME]" Gi"
type textarea "x"
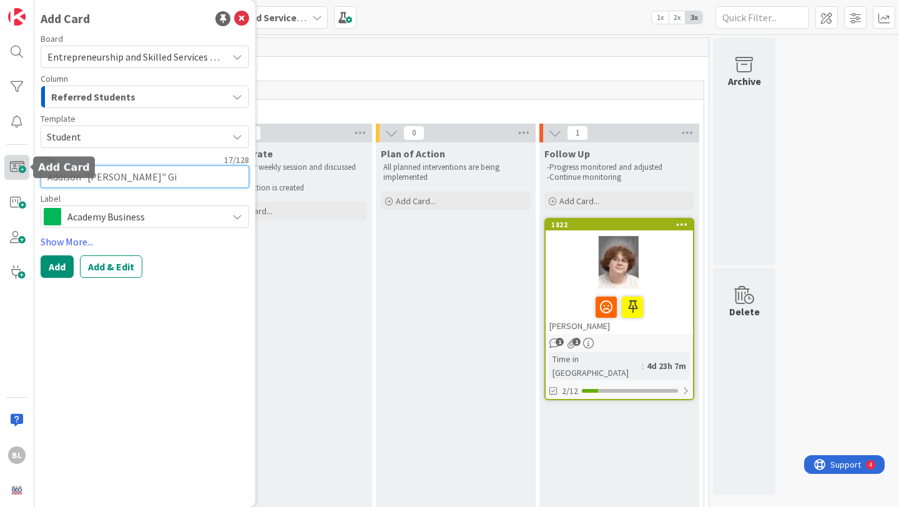
type textarea "[PERSON_NAME] "[PERSON_NAME]" Gid"
type textarea "x"
type textarea "Addison "[PERSON_NAME]" Gide"
type textarea "x"
type textarea "[PERSON_NAME] "[PERSON_NAME]" Gideon"
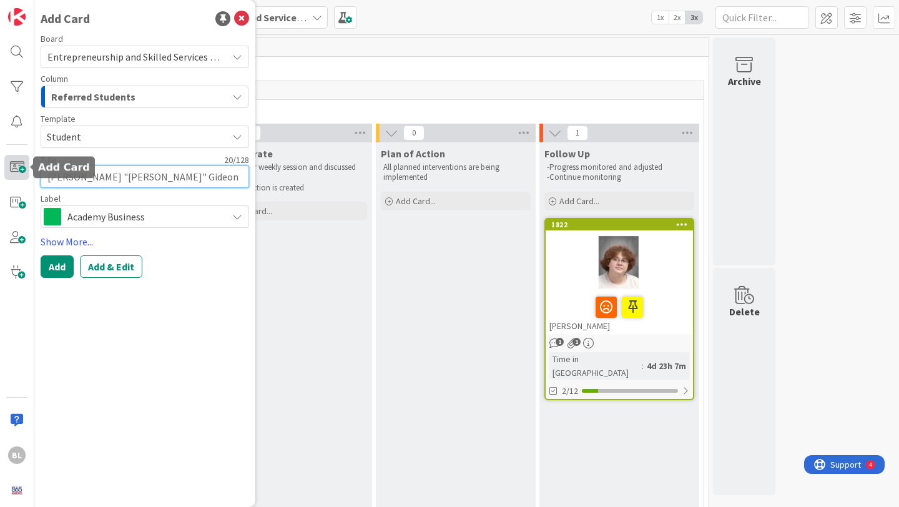
type textarea "x"
type textarea "[PERSON_NAME] "[PERSON_NAME]" Gideon"
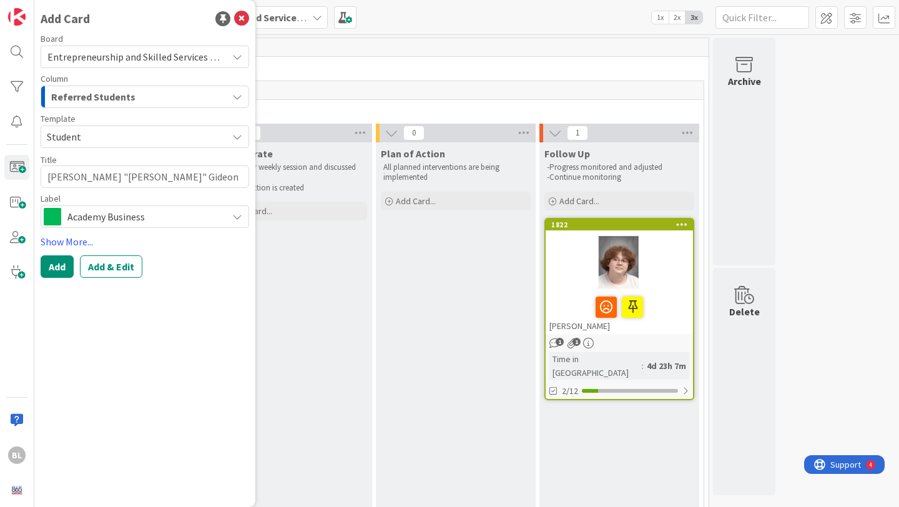
click at [232, 219] on div "Academy Business" at bounding box center [145, 216] width 209 height 22
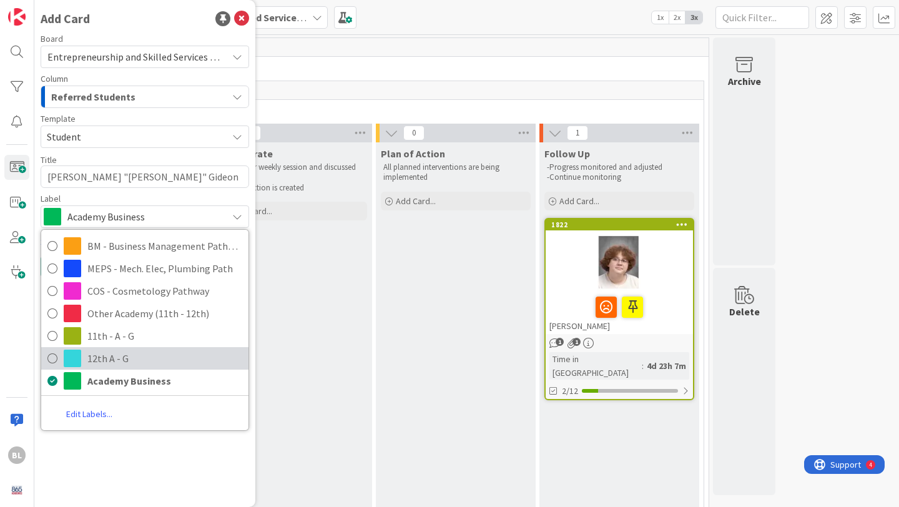
click at [52, 358] on icon at bounding box center [52, 358] width 10 height 19
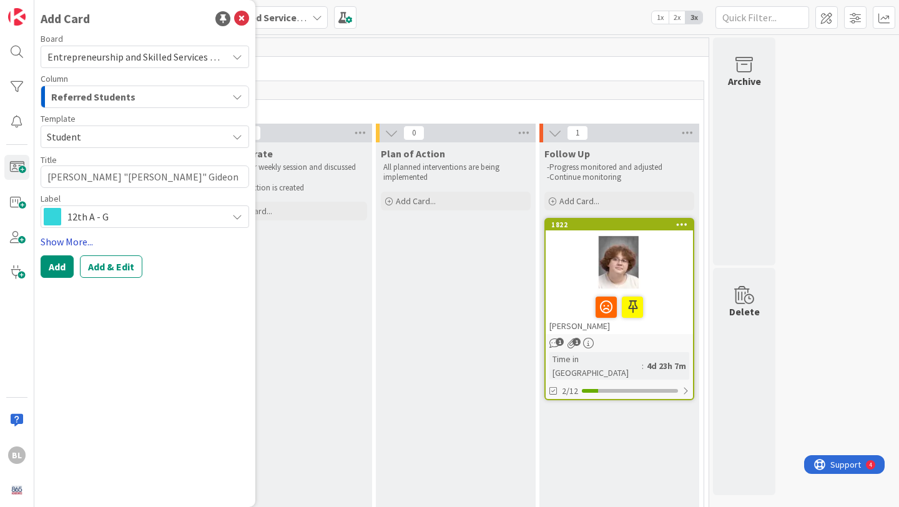
click at [62, 237] on link "Show More..." at bounding box center [145, 241] width 209 height 15
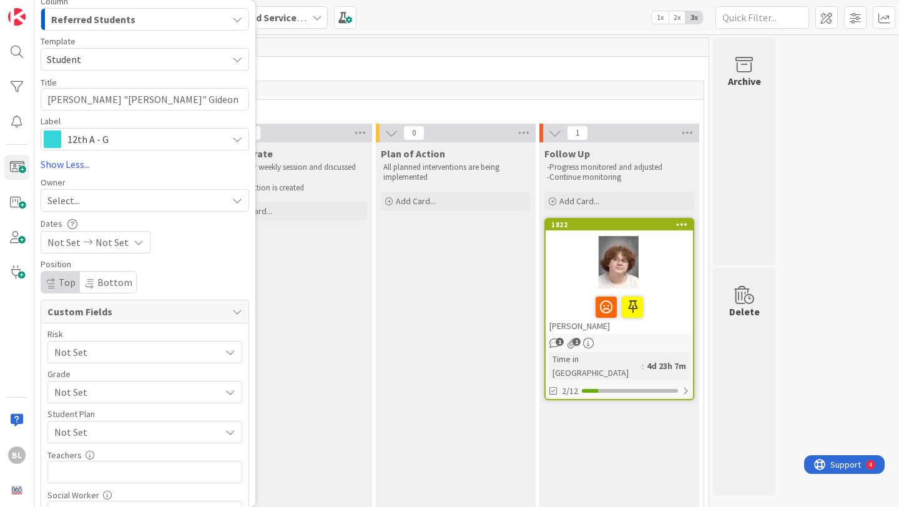
scroll to position [82, 0]
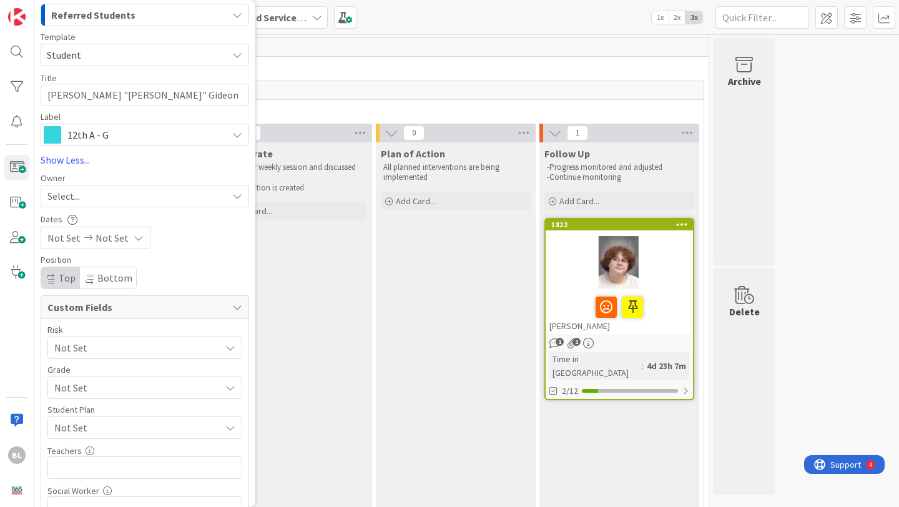
click at [134, 357] on span "Not Set" at bounding box center [134, 347] width 160 height 17
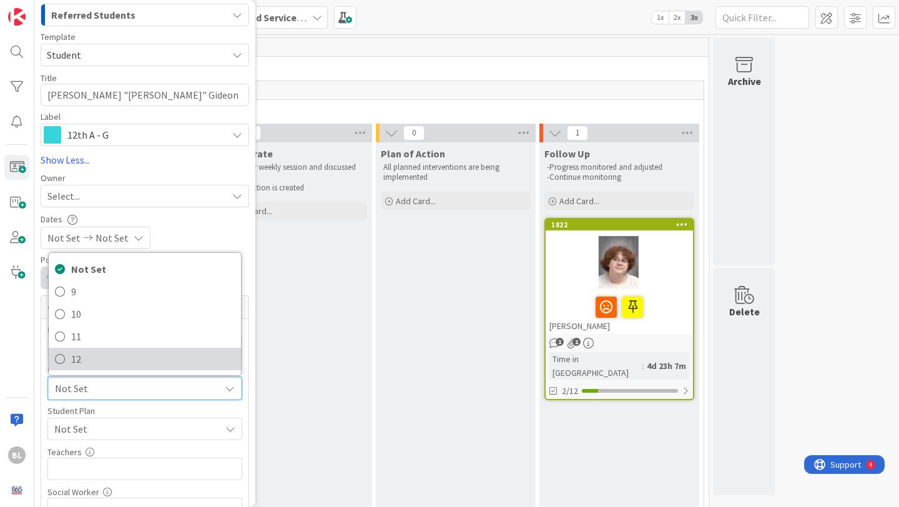
click at [64, 358] on icon at bounding box center [60, 359] width 10 height 19
type textarea "x"
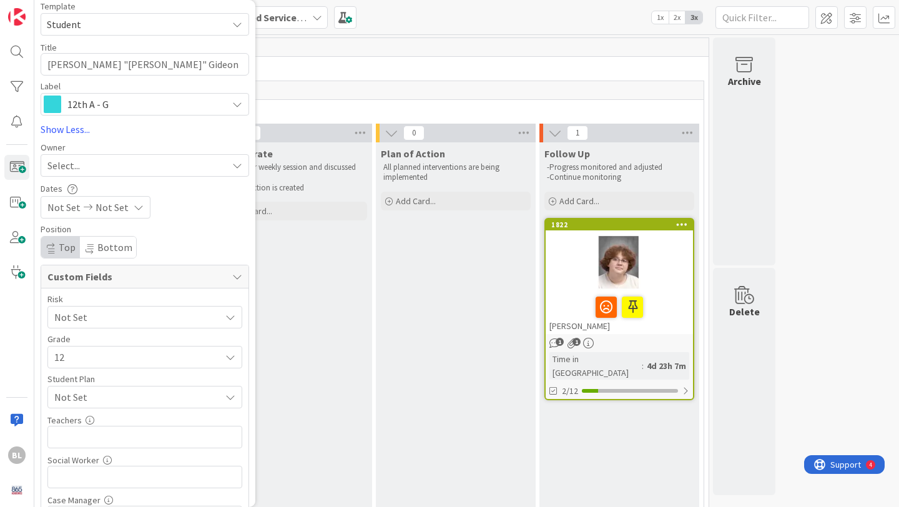
scroll to position [116, 0]
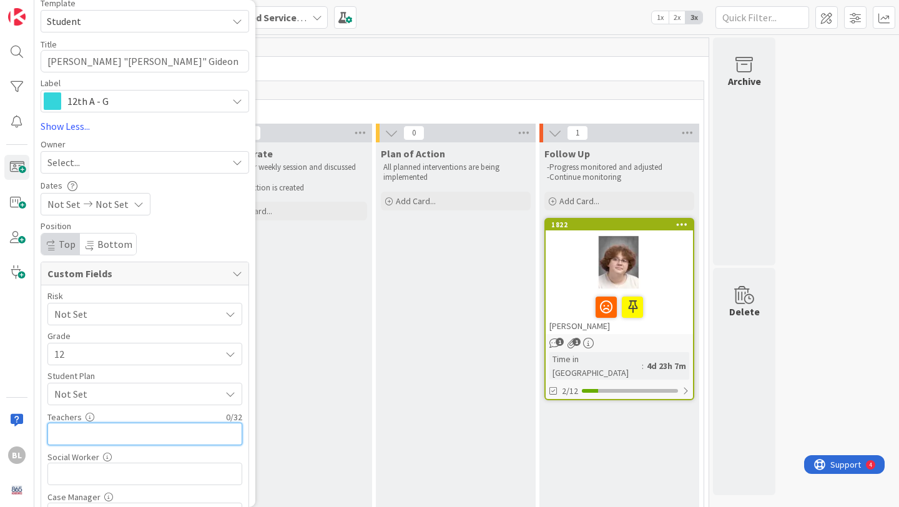
click at [143, 433] on input "text" at bounding box center [144, 434] width 195 height 22
type input "[PERSON_NAME]"
type textarea "x"
type input "[PERSON_NAME],M"
type textarea "x"
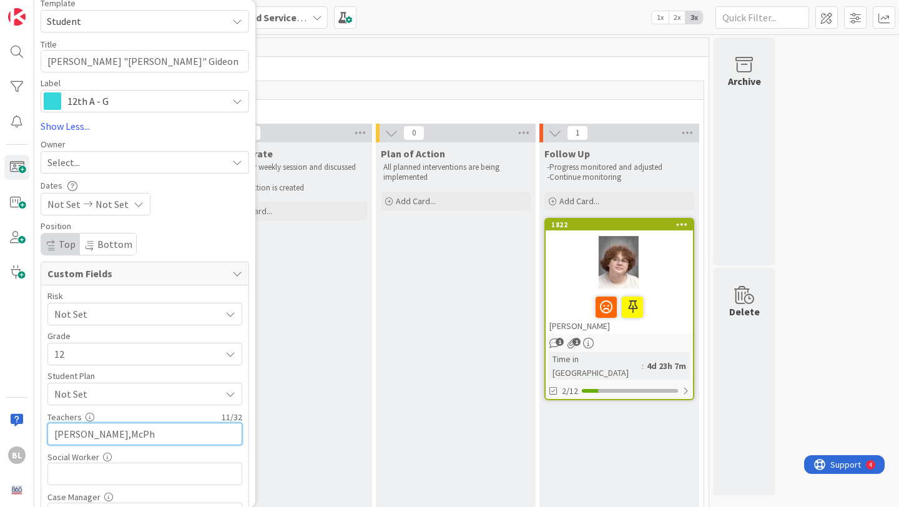
type input "[PERSON_NAME],McPhe"
type textarea "x"
type input "[PERSON_NAME],McPhet"
type textarea "x"
type input "[PERSON_NAME],McPhet,Sharp,"
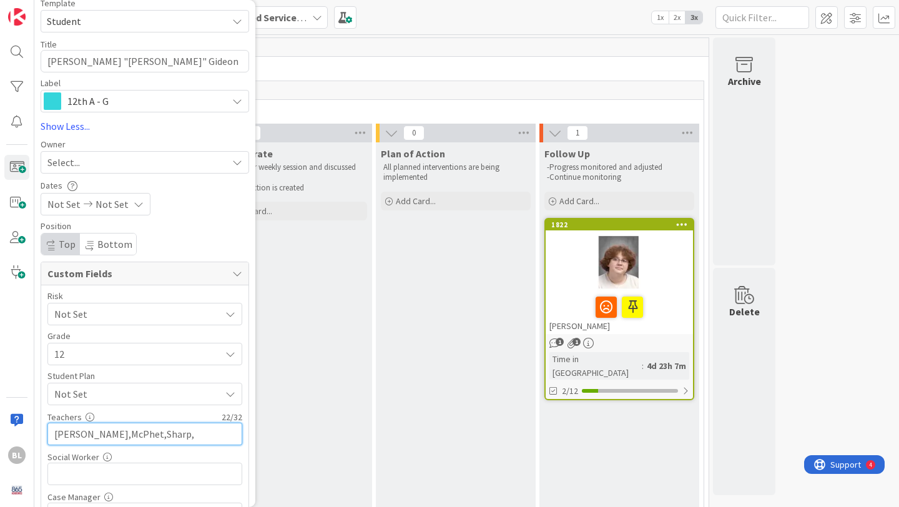
type textarea "x"
type input "[PERSON_NAME],[PERSON_NAME],[PERSON_NAME]"
type textarea "x"
click at [117, 433] on input "[PERSON_NAME],[PERSON_NAME],[PERSON_NAME]" at bounding box center [144, 434] width 195 height 22
type input "[PERSON_NAME],[PERSON_NAME],hSharp,[PERSON_NAME]"
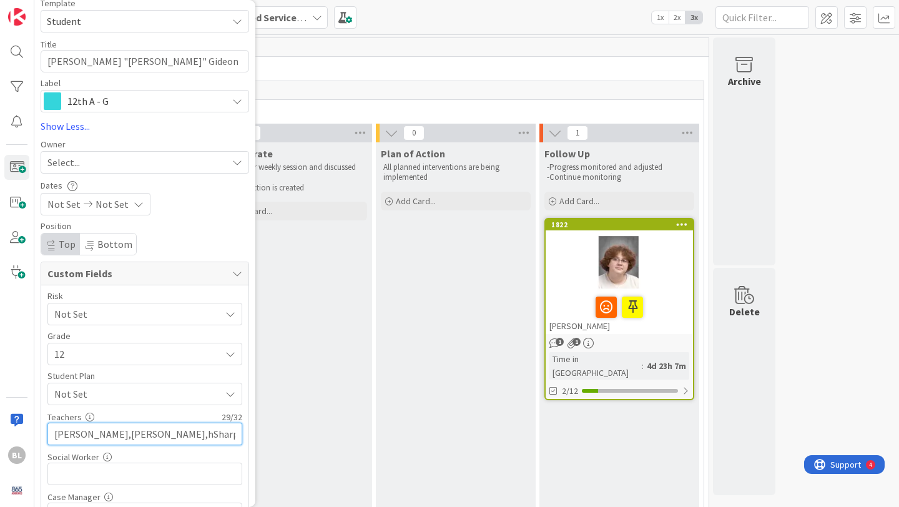
type textarea "x"
type input "[PERSON_NAME],McPheth,[PERSON_NAME]"
type textarea "x"
click at [121, 433] on input "[PERSON_NAME],McPheth,[PERSON_NAME]" at bounding box center [144, 434] width 195 height 22
type input "[PERSON_NAME],[PERSON_NAME],[PERSON_NAME]"
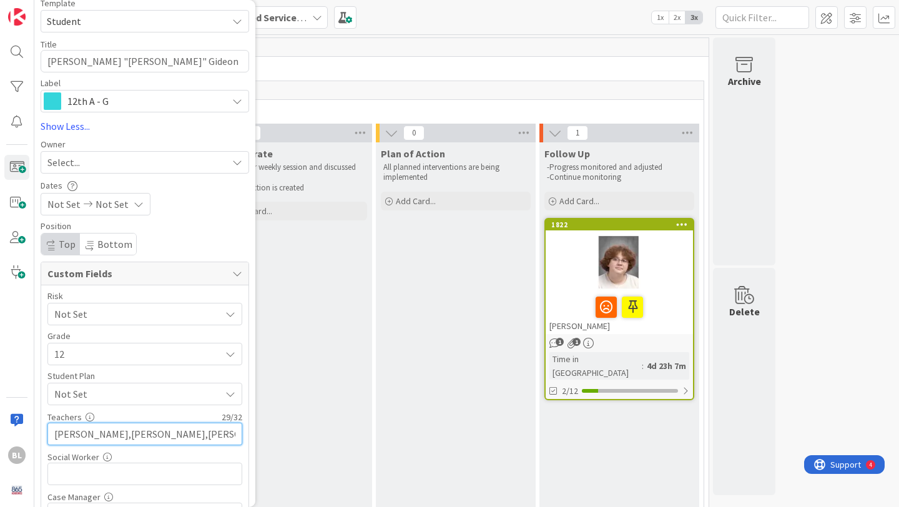
type textarea "x"
type input "[PERSON_NAME],[PERSON_NAME],[PERSON_NAME]"
type textarea "x"
drag, startPoint x: 119, startPoint y: 435, endPoint x: 86, endPoint y: 432, distance: 32.6
click at [86, 432] on input "[PERSON_NAME],[PERSON_NAME],[PERSON_NAME]" at bounding box center [144, 434] width 195 height 22
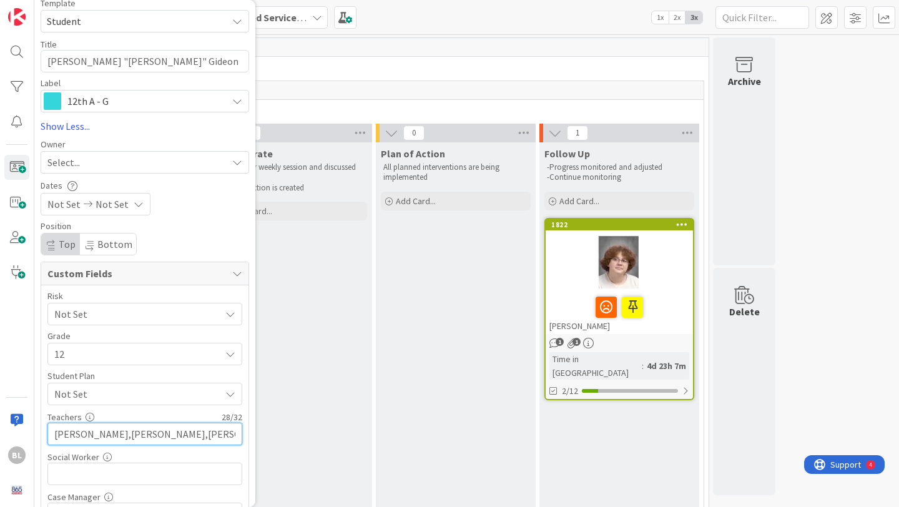
type input "[PERSON_NAME]"
type textarea "x"
click at [144, 435] on input "[PERSON_NAME]" at bounding box center [144, 434] width 195 height 22
type input "[PERSON_NAME],[PERSON_NAME],[PERSON_NAME]"
type textarea "x"
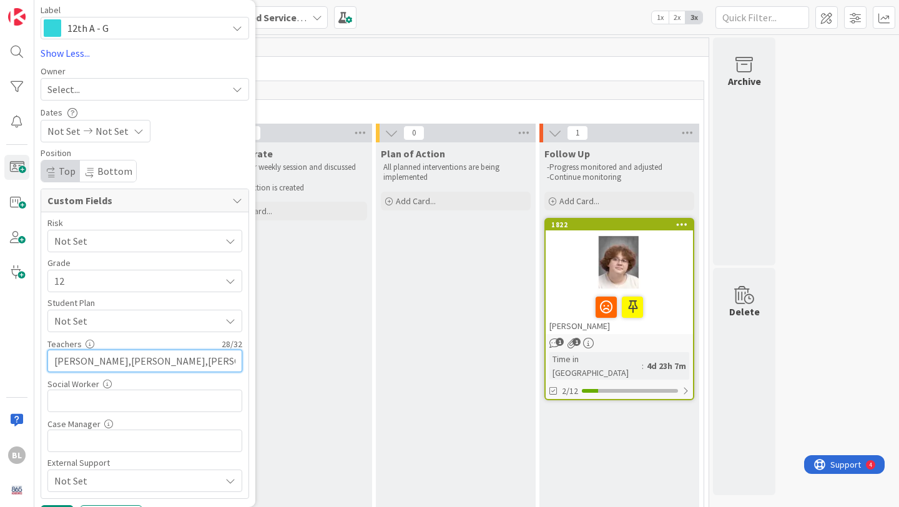
scroll to position [219, 0]
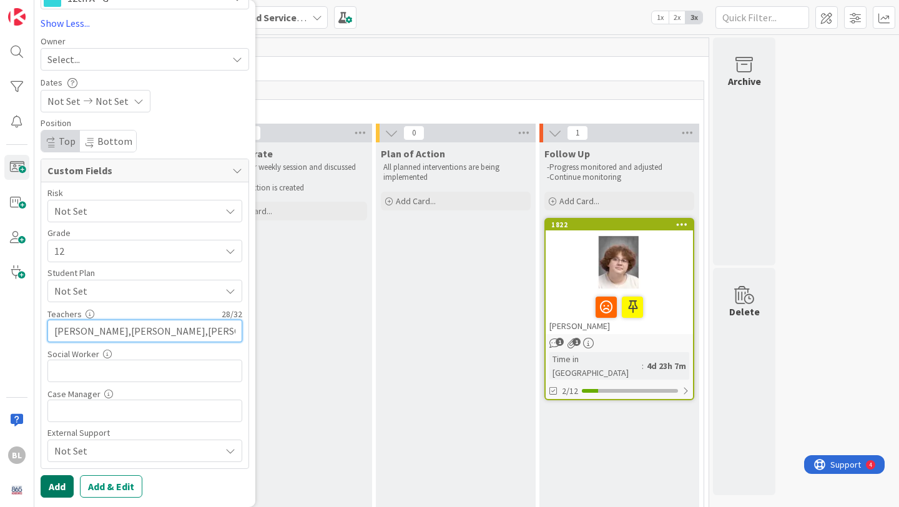
type input "[PERSON_NAME],[PERSON_NAME],[PERSON_NAME]"
click at [58, 484] on button "Add" at bounding box center [57, 486] width 33 height 22
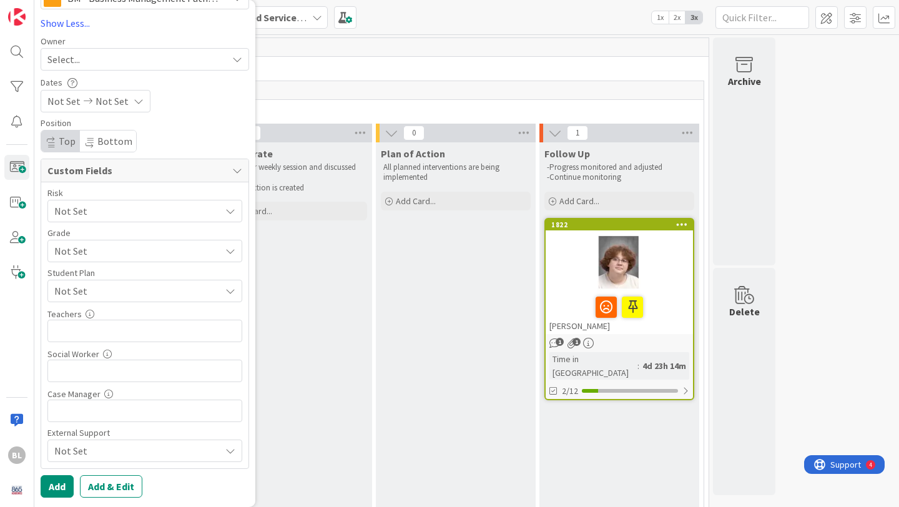
scroll to position [0, 0]
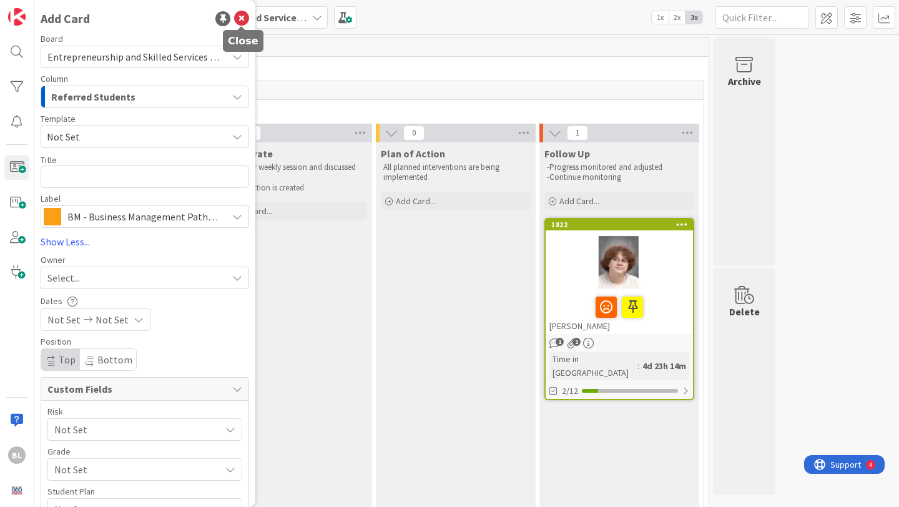
click at [243, 14] on icon at bounding box center [241, 18] width 15 height 15
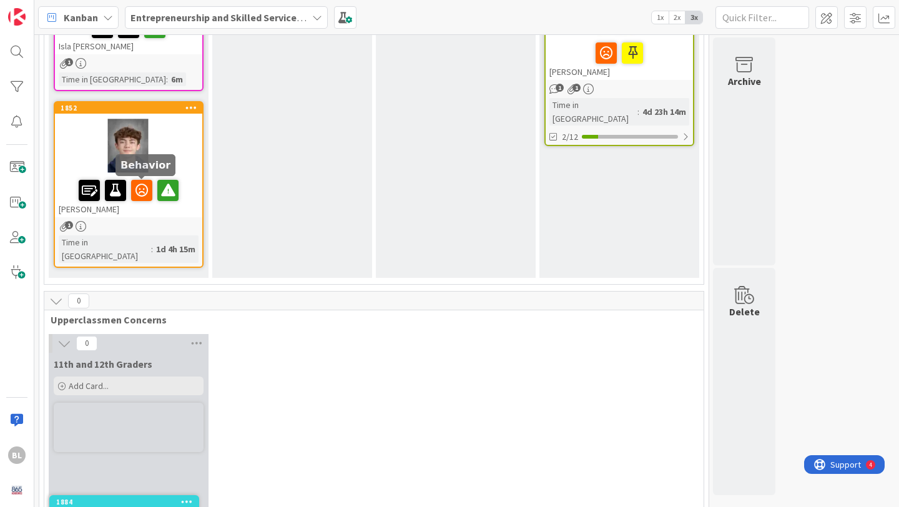
scroll to position [275, 0]
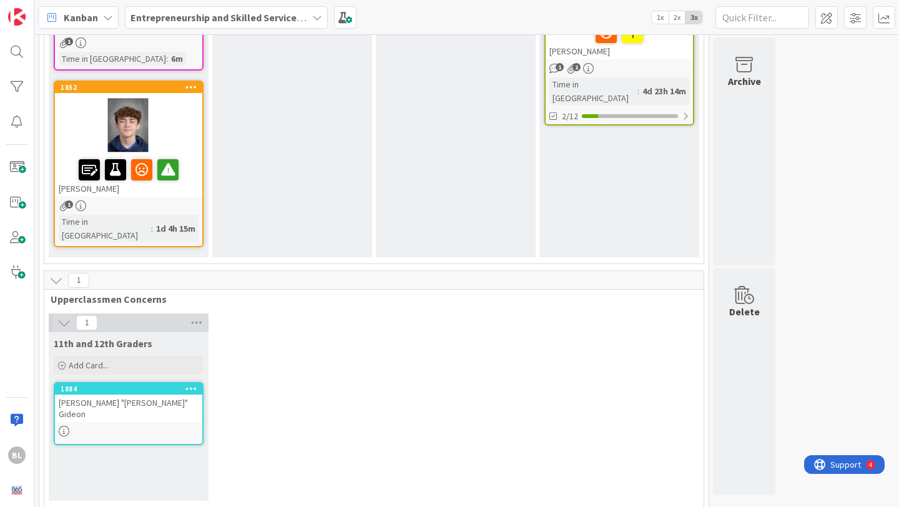
click at [126, 395] on div "[PERSON_NAME] "[PERSON_NAME]" Gideon" at bounding box center [128, 408] width 147 height 27
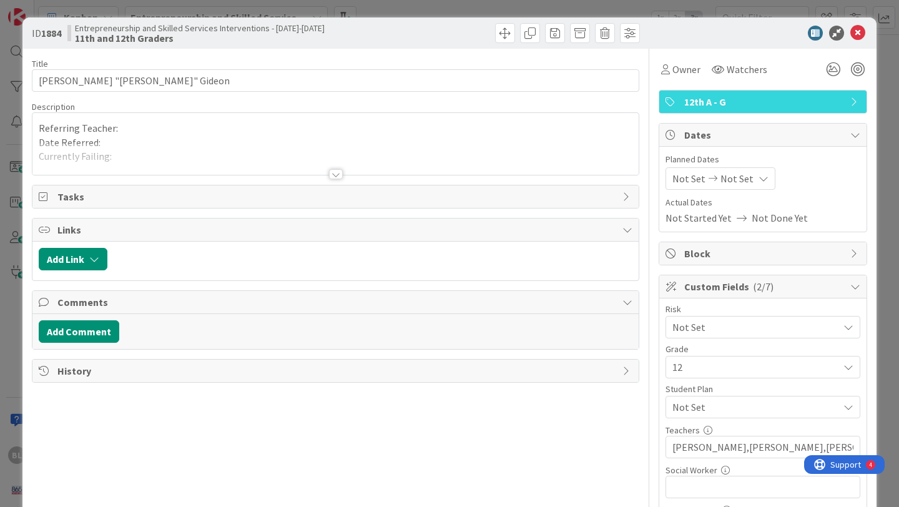
click at [338, 174] on div at bounding box center [336, 174] width 14 height 10
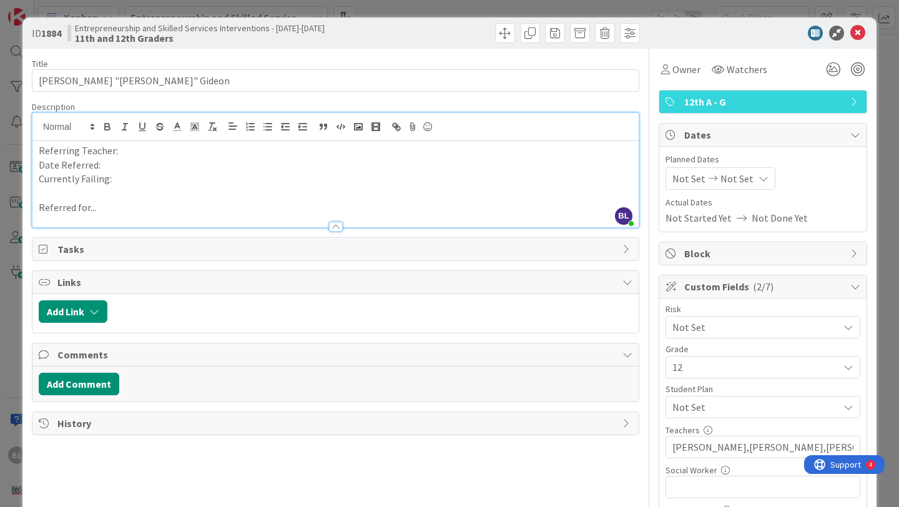
click at [124, 151] on p "Referring Teacher:" at bounding box center [336, 151] width 594 height 14
click at [108, 164] on p "Date Referred:" at bounding box center [336, 165] width 594 height 14
click at [115, 182] on p "Currently Failing:" at bounding box center [336, 179] width 594 height 14
click at [138, 178] on p "Currently Failing: Phychology" at bounding box center [336, 179] width 594 height 14
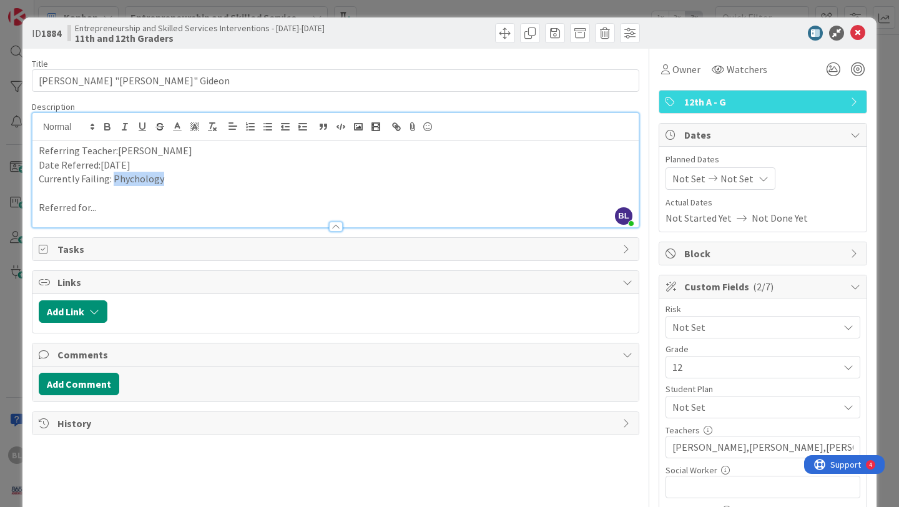
click at [138, 178] on p "Currently Failing: Phychology" at bounding box center [336, 179] width 594 height 14
drag, startPoint x: 168, startPoint y: 182, endPoint x: 117, endPoint y: 181, distance: 50.6
click at [117, 181] on p "Currently Failing: Phychology" at bounding box center [336, 179] width 594 height 14
click at [103, 205] on p "Referred for..." at bounding box center [336, 207] width 594 height 14
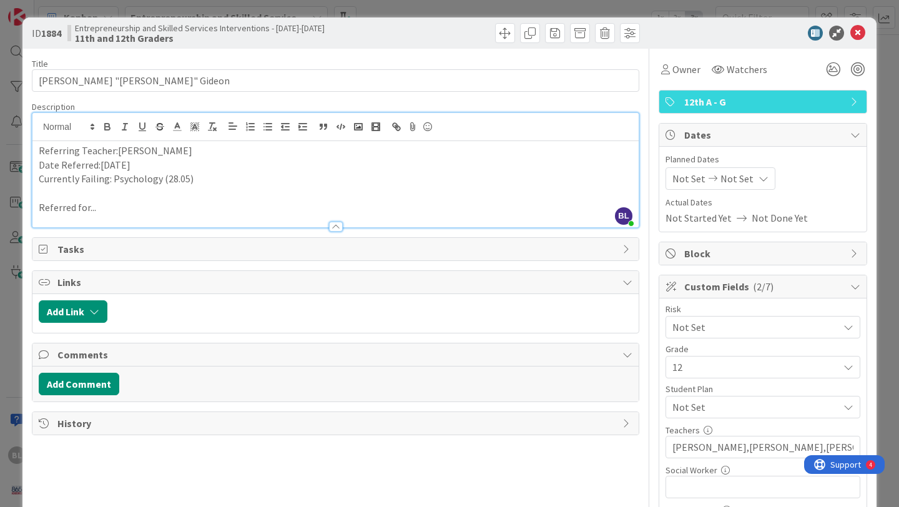
click at [102, 210] on p "Referred for..." at bounding box center [336, 207] width 594 height 14
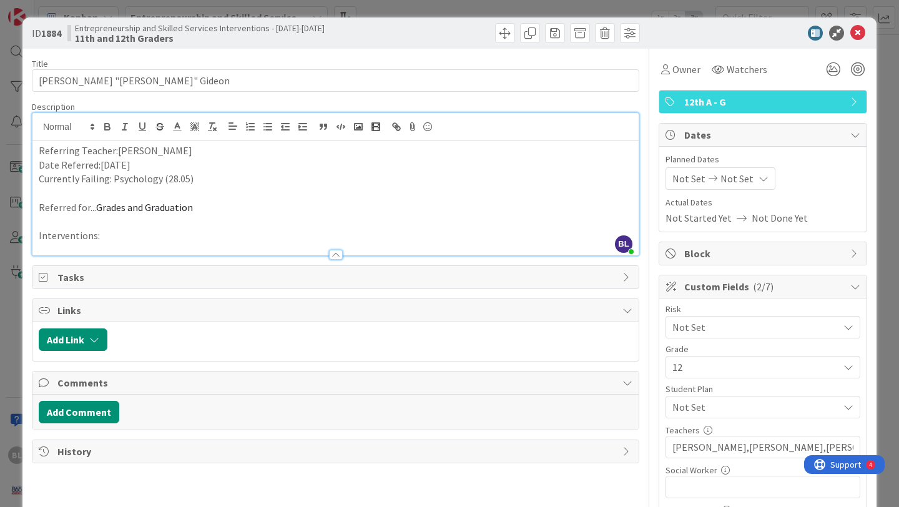
click at [102, 238] on p "Interventions:" at bounding box center [336, 236] width 594 height 14
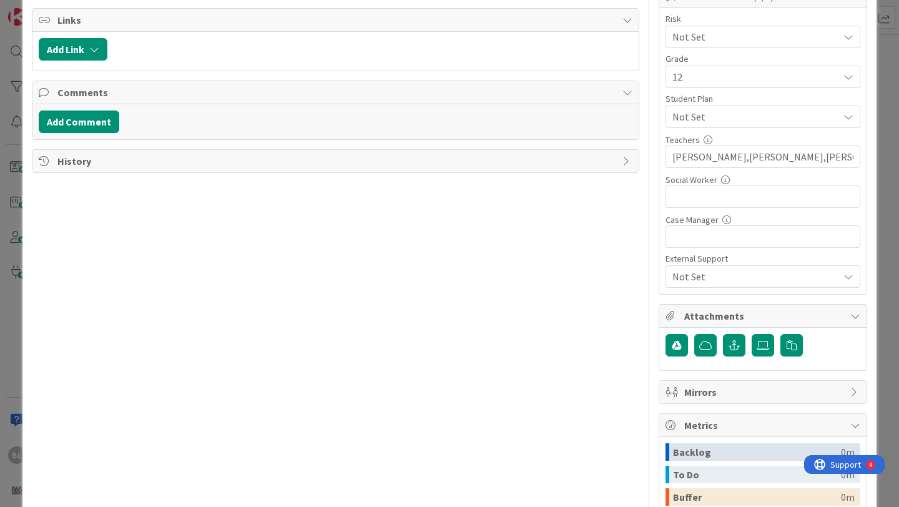
scroll to position [302, 0]
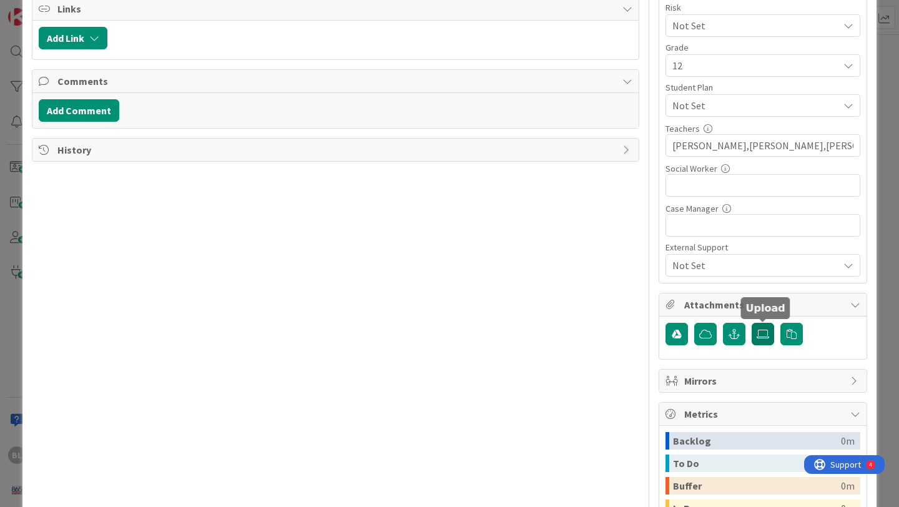
click at [767, 332] on icon at bounding box center [763, 334] width 12 height 10
click at [752, 323] on input "file" at bounding box center [752, 323] width 0 height 0
click at [766, 335] on icon at bounding box center [763, 334] width 12 height 10
click at [752, 323] on input "file" at bounding box center [752, 323] width 0 height 0
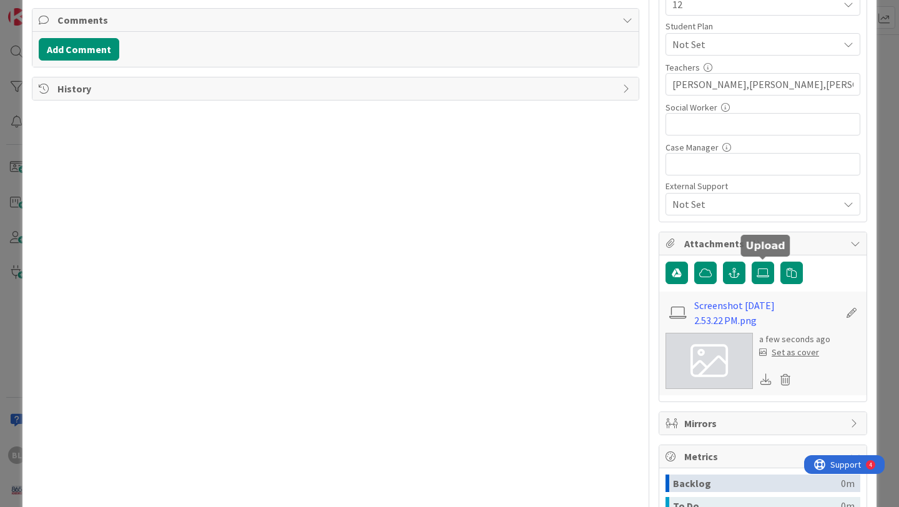
scroll to position [364, 0]
click at [790, 351] on div "Set as cover" at bounding box center [789, 351] width 60 height 13
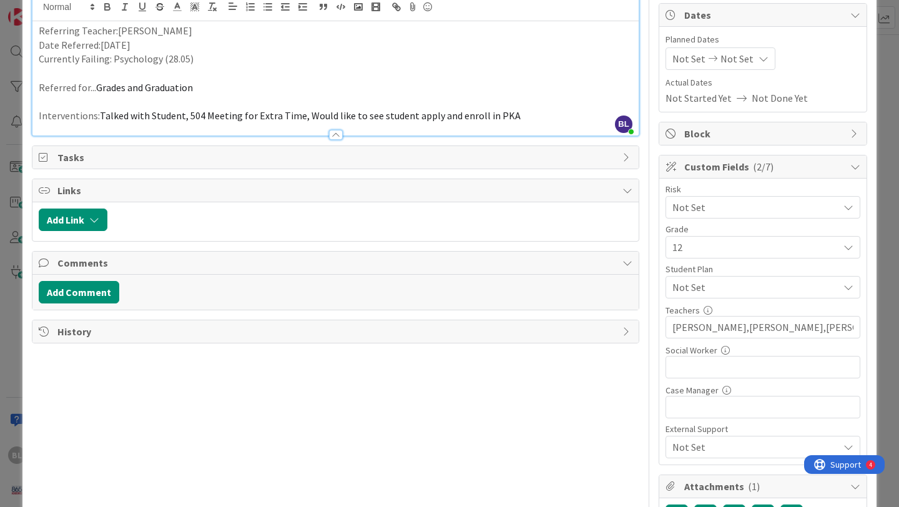
scroll to position [0, 0]
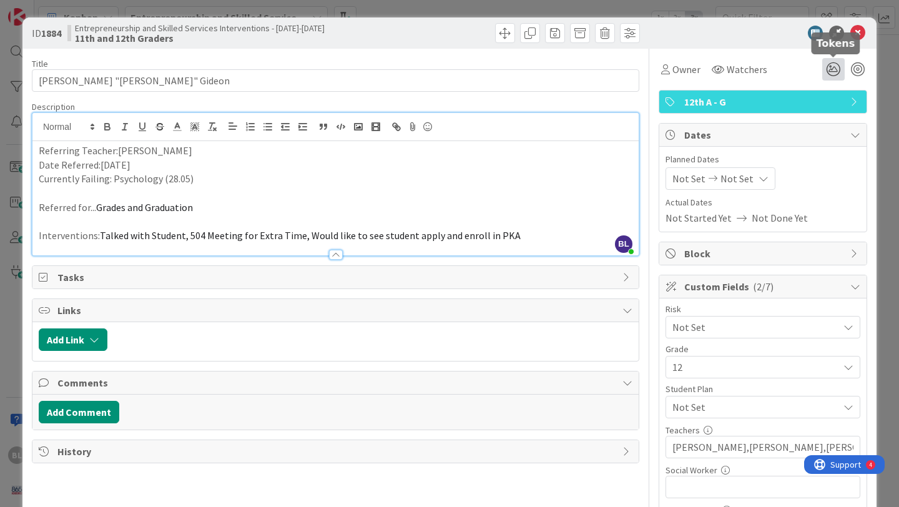
click at [834, 64] on icon at bounding box center [833, 69] width 22 height 22
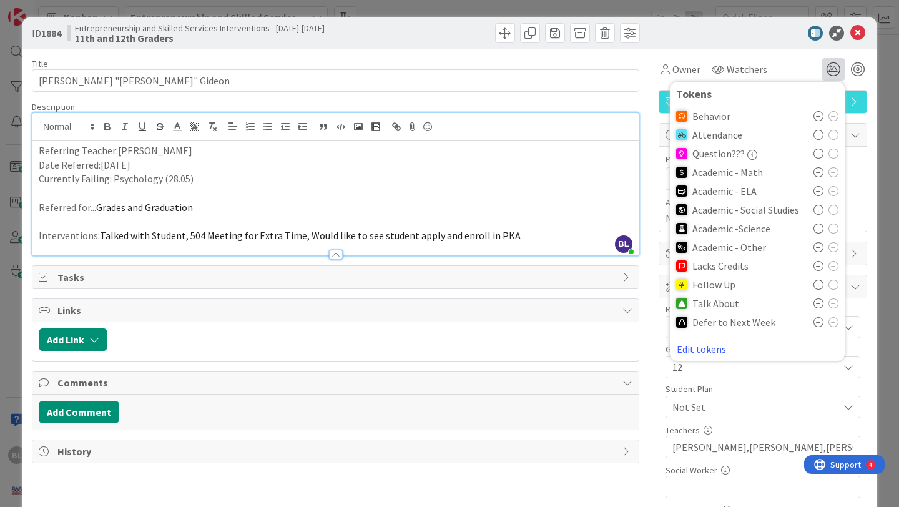
click at [818, 244] on icon at bounding box center [819, 247] width 10 height 10
click at [820, 306] on icon at bounding box center [819, 307] width 10 height 10
click at [856, 33] on icon at bounding box center [858, 33] width 15 height 15
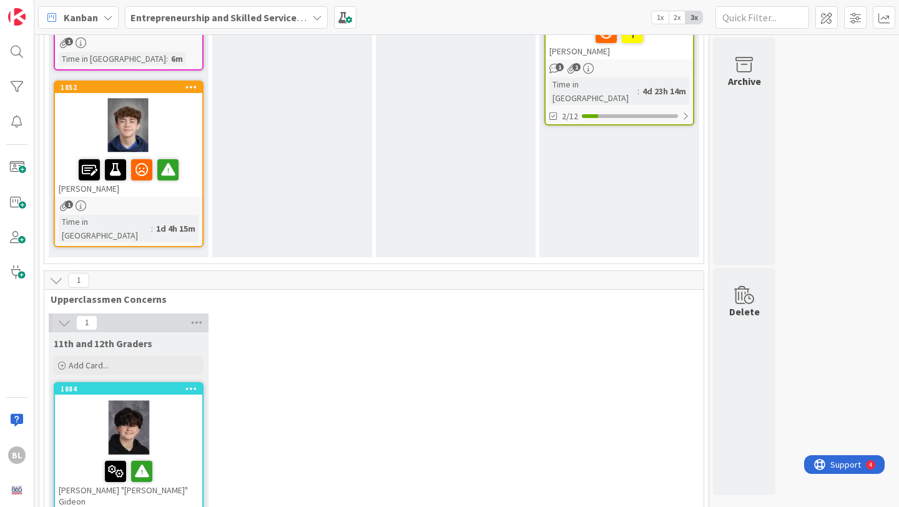
click at [145, 412] on div at bounding box center [128, 428] width 147 height 56
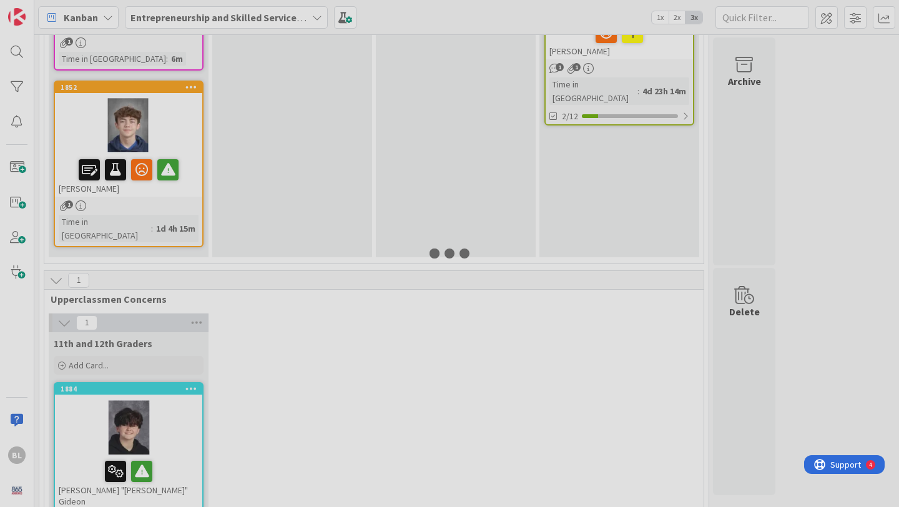
click at [145, 412] on div at bounding box center [449, 253] width 899 height 507
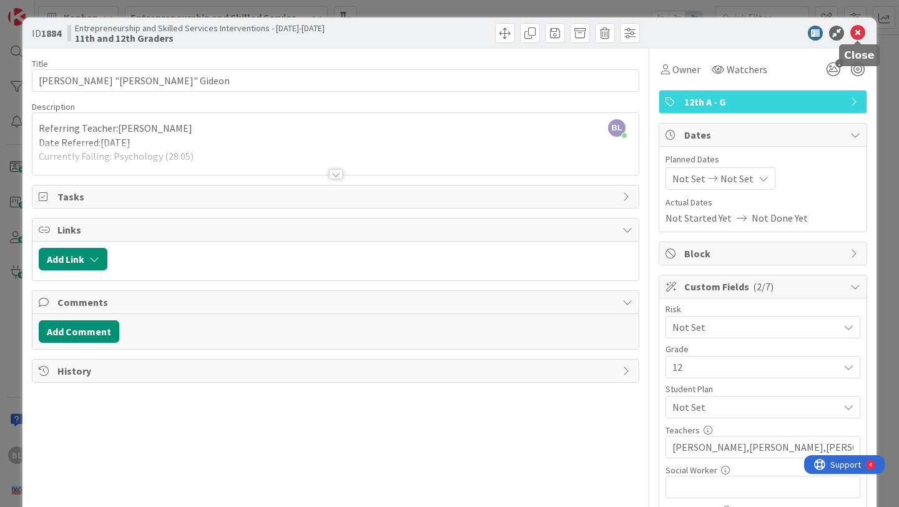
click at [859, 32] on icon at bounding box center [858, 33] width 15 height 15
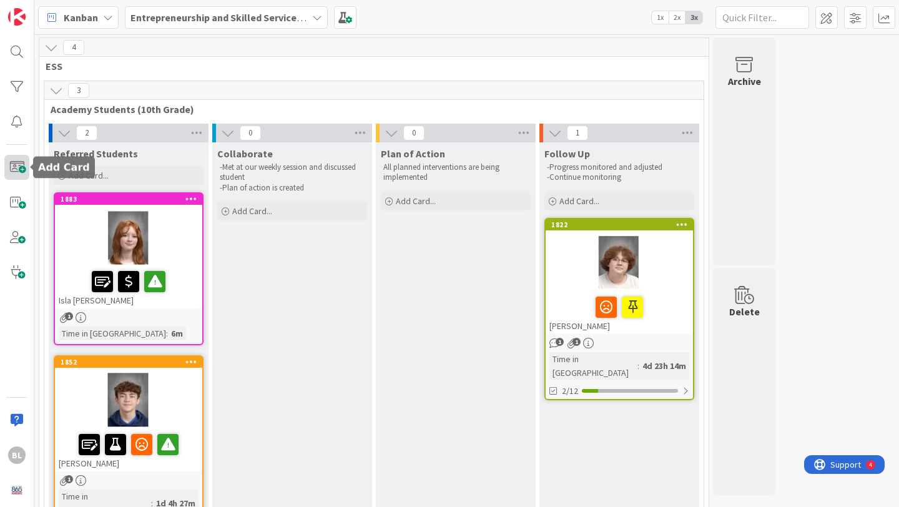
click at [17, 170] on span at bounding box center [16, 167] width 25 height 25
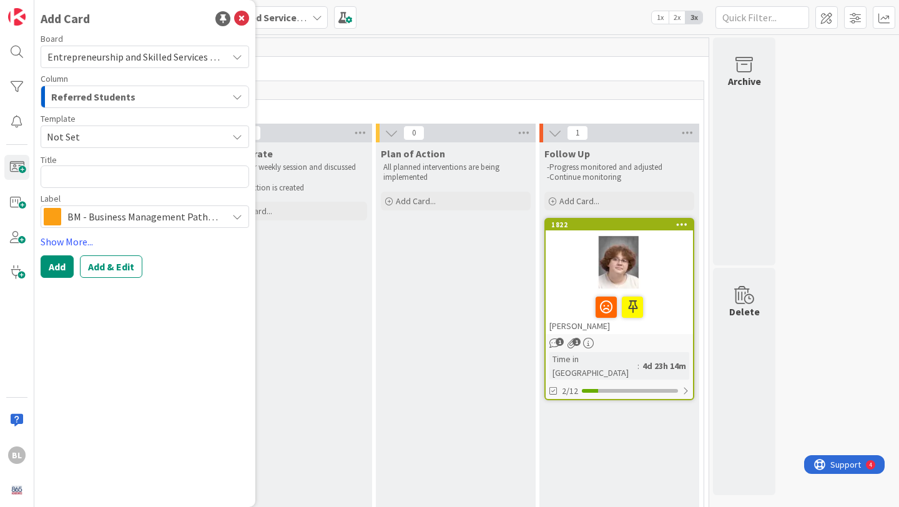
click at [227, 99] on button "Referred Students" at bounding box center [145, 97] width 209 height 22
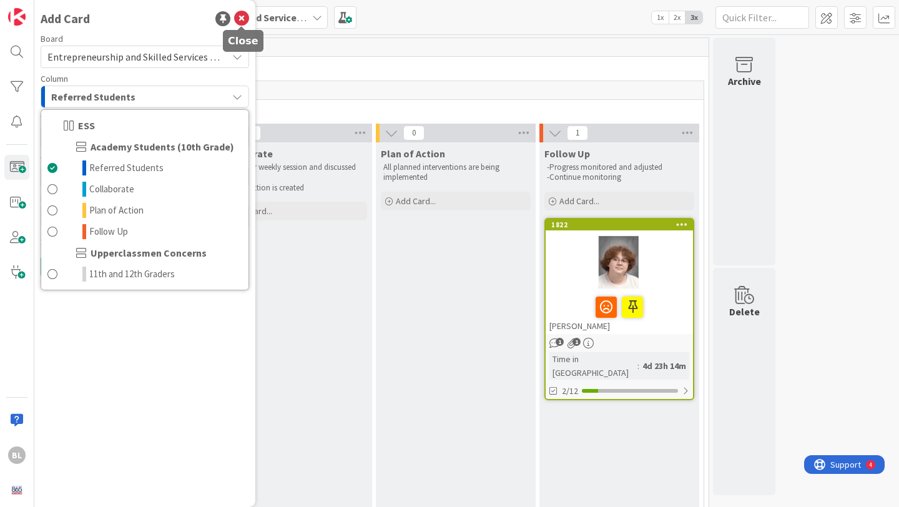
click at [242, 22] on icon at bounding box center [241, 18] width 15 height 15
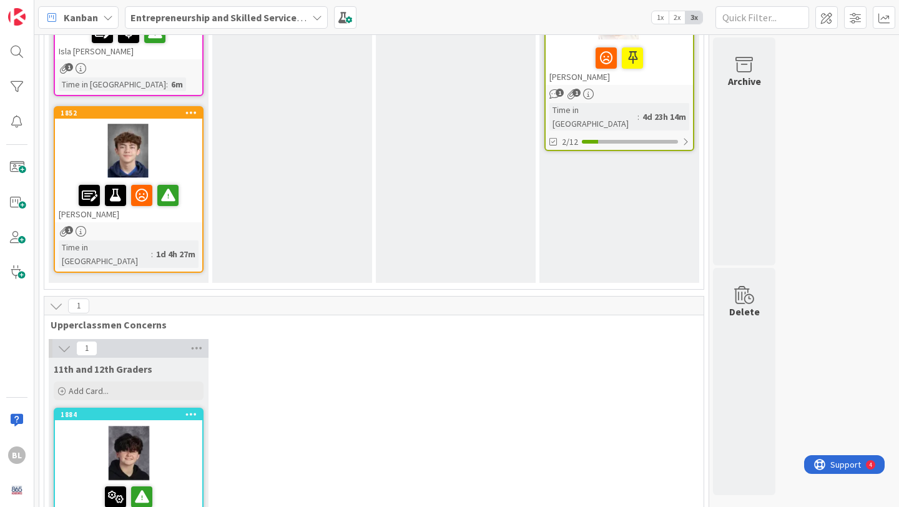
scroll to position [305, 0]
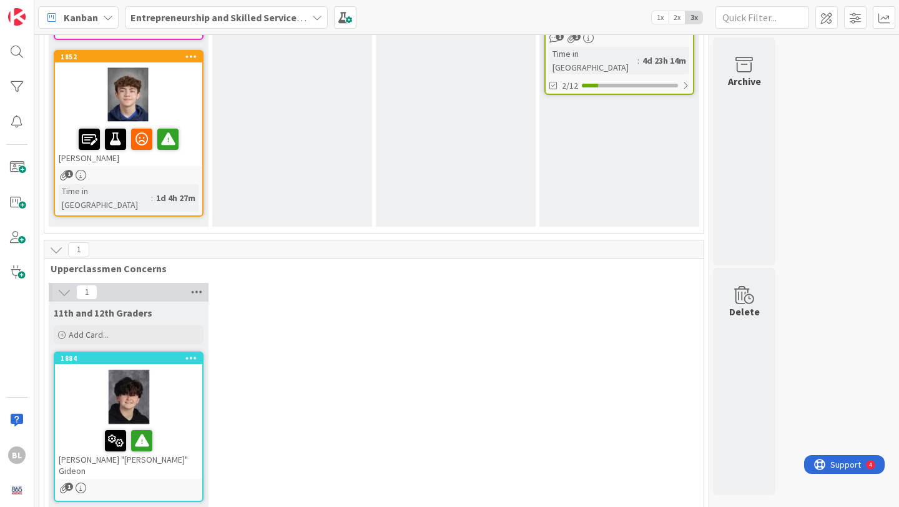
click at [191, 283] on icon at bounding box center [197, 292] width 16 height 19
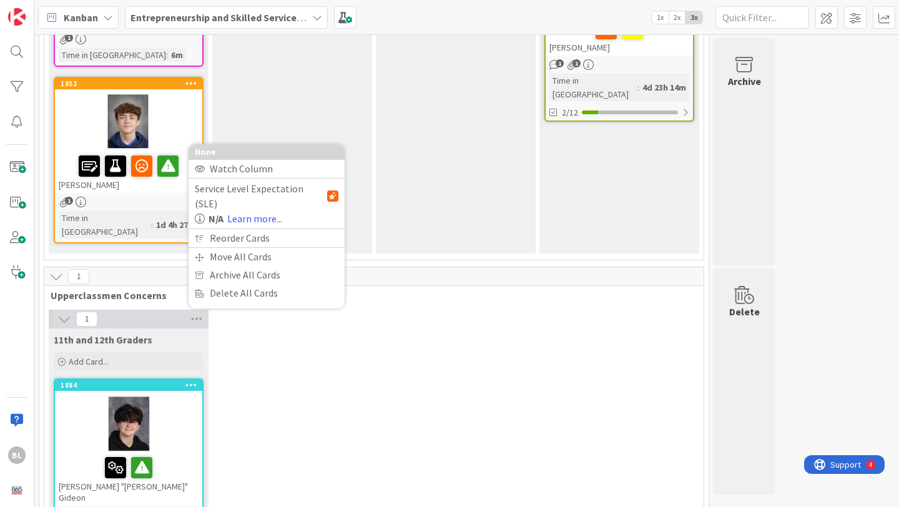
scroll to position [0, 0]
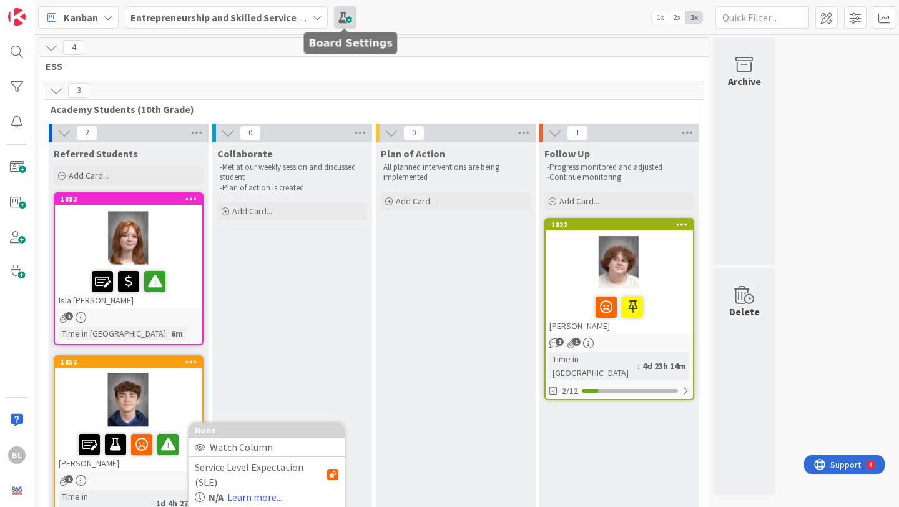
click at [345, 19] on span at bounding box center [345, 17] width 22 height 22
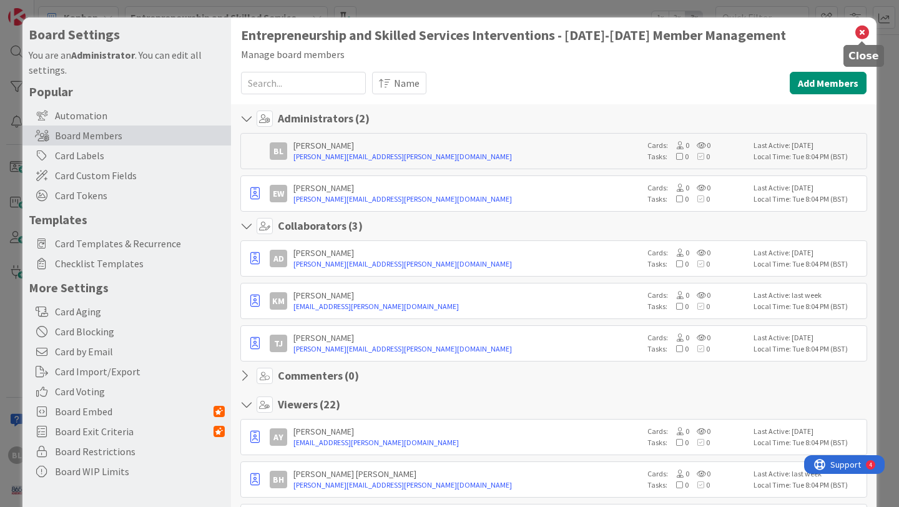
click at [864, 30] on icon at bounding box center [862, 32] width 16 height 17
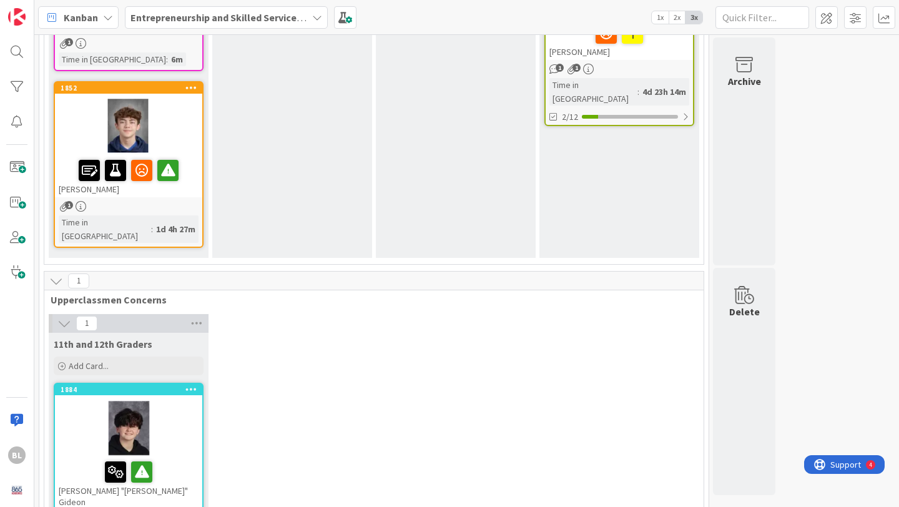
scroll to position [305, 0]
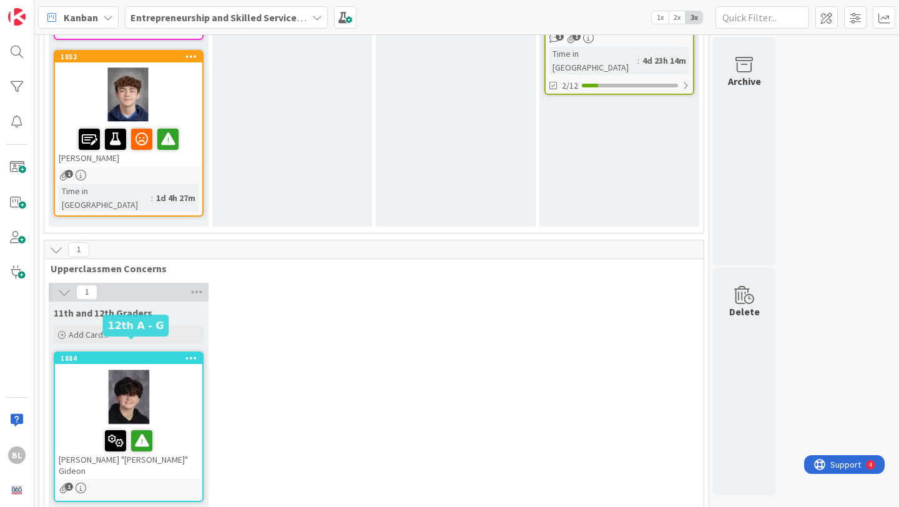
click at [139, 354] on div "1884" at bounding box center [132, 358] width 142 height 9
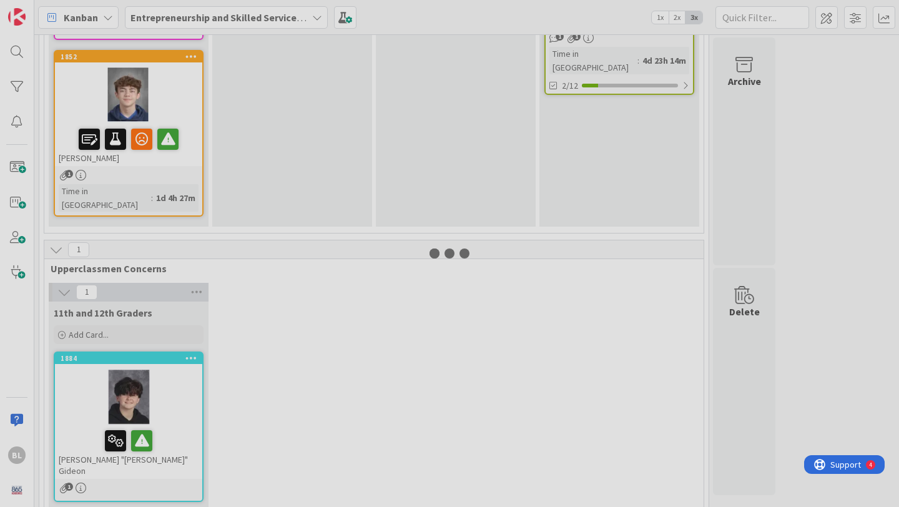
click at [139, 345] on div at bounding box center [449, 253] width 899 height 507
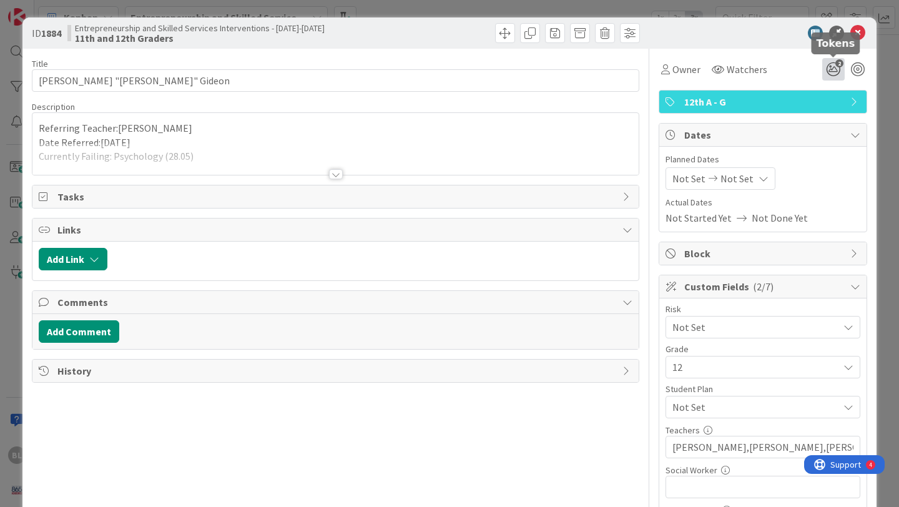
click at [835, 69] on icon "2" at bounding box center [833, 69] width 22 height 22
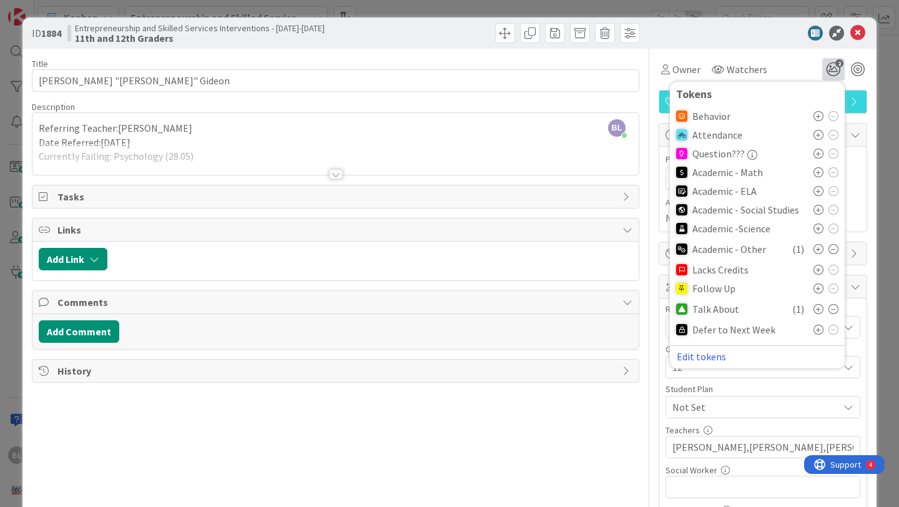
click at [819, 265] on icon at bounding box center [819, 270] width 10 height 10
click at [860, 34] on icon at bounding box center [858, 33] width 15 height 15
